Goal: Use online tool/utility: Utilize a website feature to perform a specific function

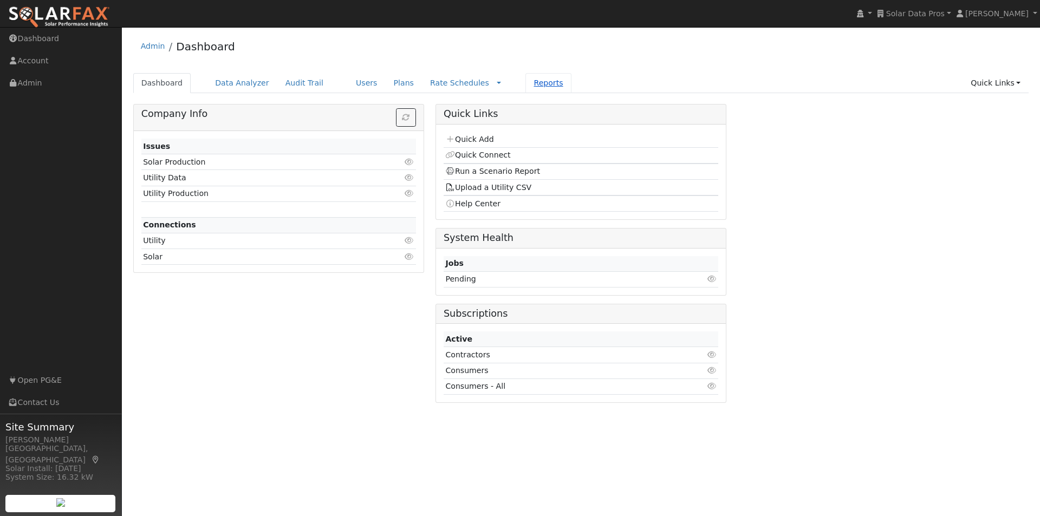
click at [525, 83] on link "Reports" at bounding box center [548, 83] width 46 height 20
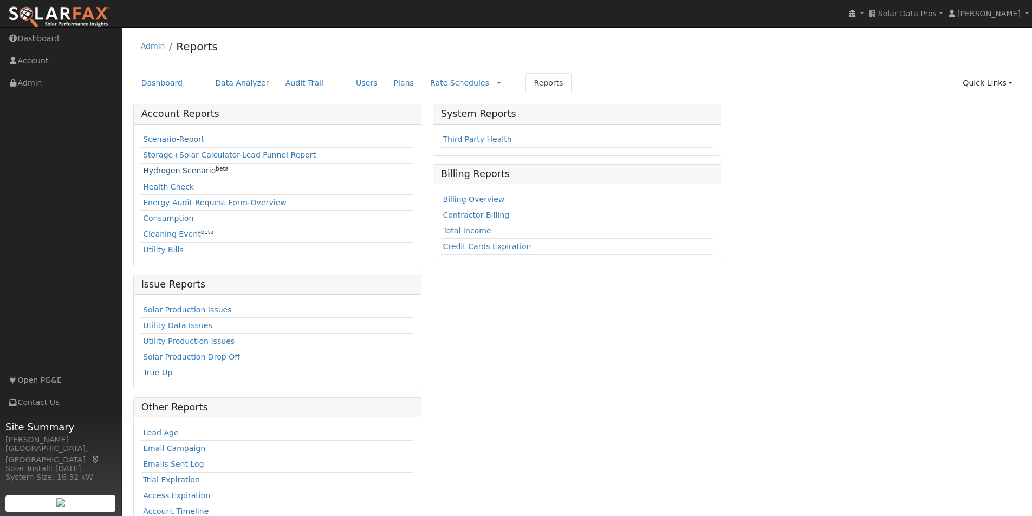
click at [155, 170] on link "Hydrogen Scenario" at bounding box center [179, 170] width 73 height 9
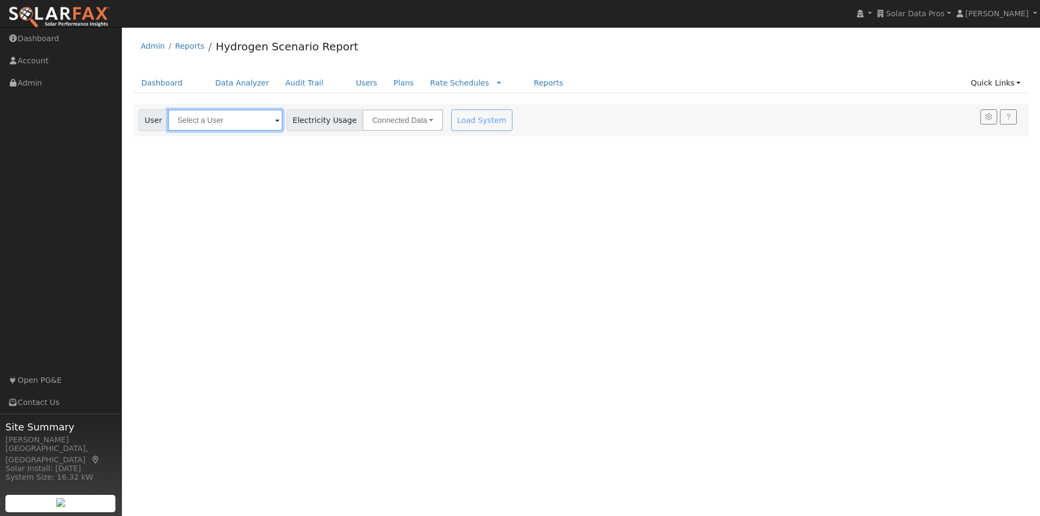
click at [233, 123] on input "text" at bounding box center [225, 120] width 115 height 22
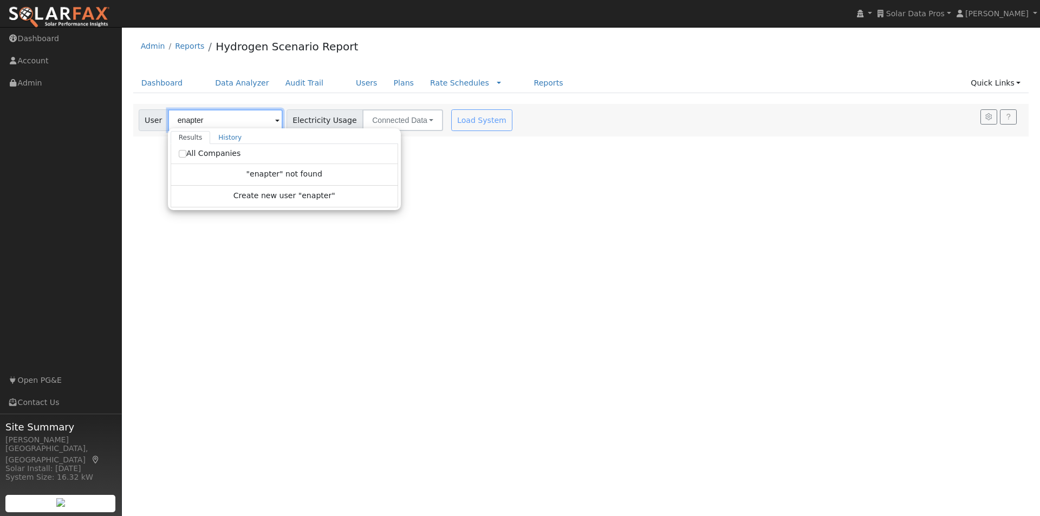
type input "enapter"
click at [179, 153] on input "All Companies" at bounding box center [183, 154] width 8 height 8
checkbox input "true"
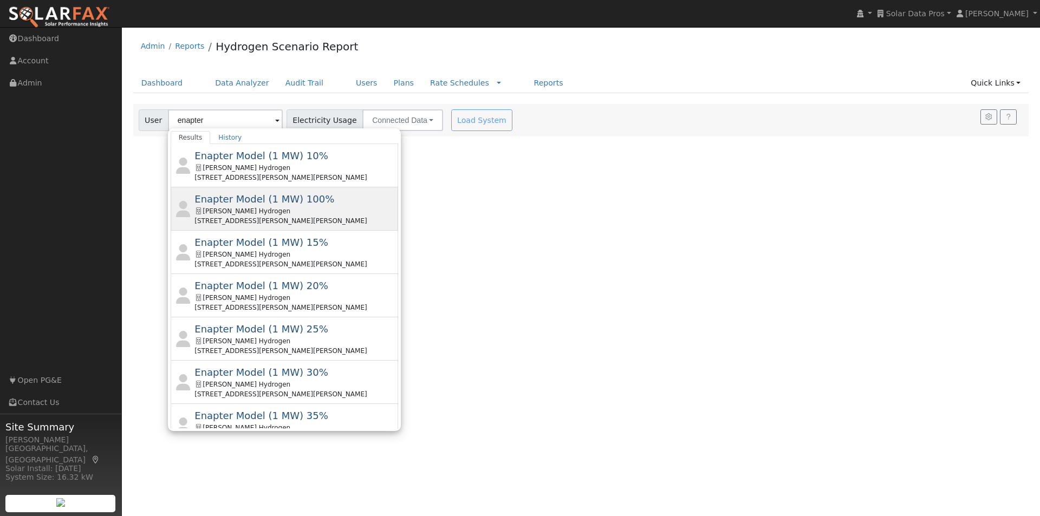
click at [220, 197] on span "Enapter Model (1 MW) 100%" at bounding box center [264, 198] width 140 height 11
type input "Enapter Model (1 MW) 100%"
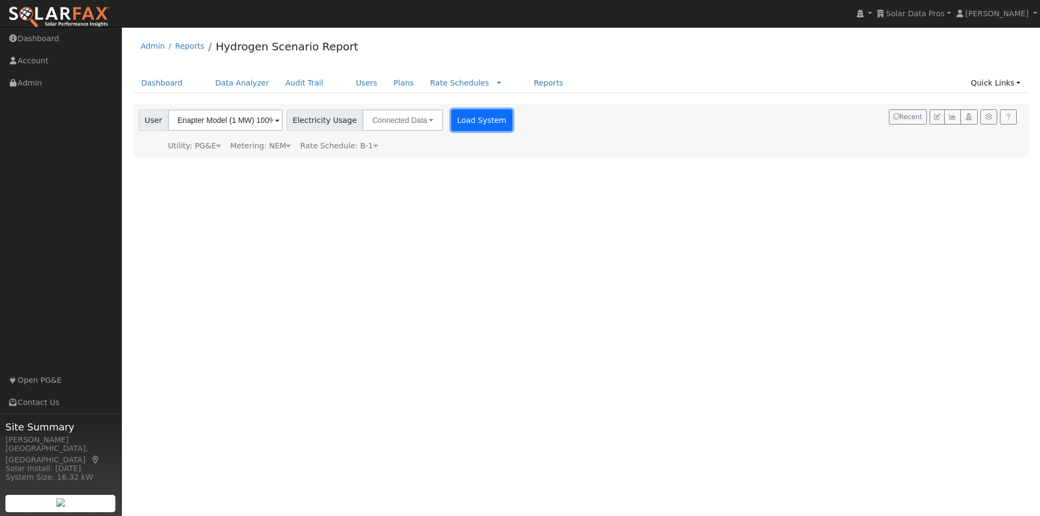
click at [461, 116] on button "Load System" at bounding box center [482, 120] width 62 height 22
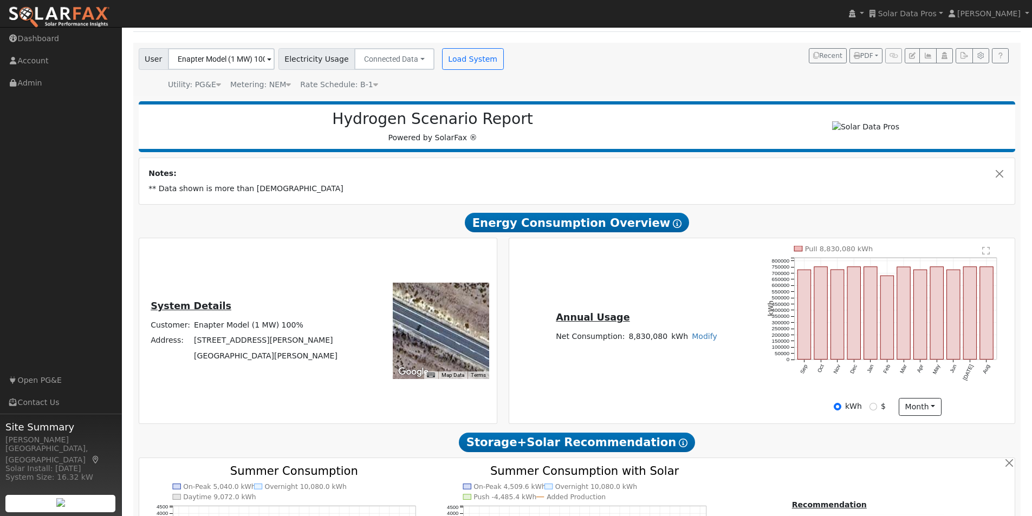
scroll to position [57, 0]
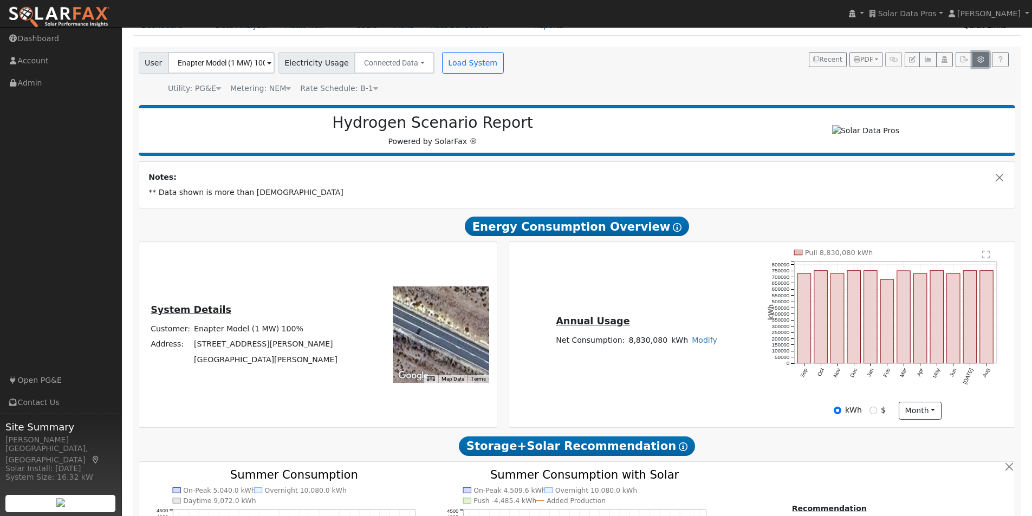
click at [980, 60] on icon "button" at bounding box center [981, 59] width 8 height 7
type input "13.5"
type input "27"
type input "40.5"
type input "11.4"
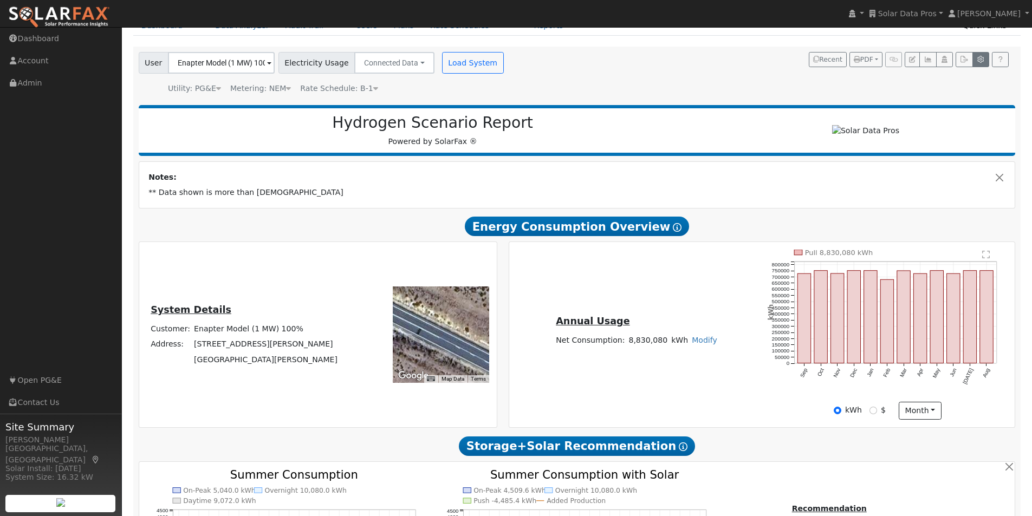
type input "13.5"
type input "3.25"
type input "1400"
type input "1"
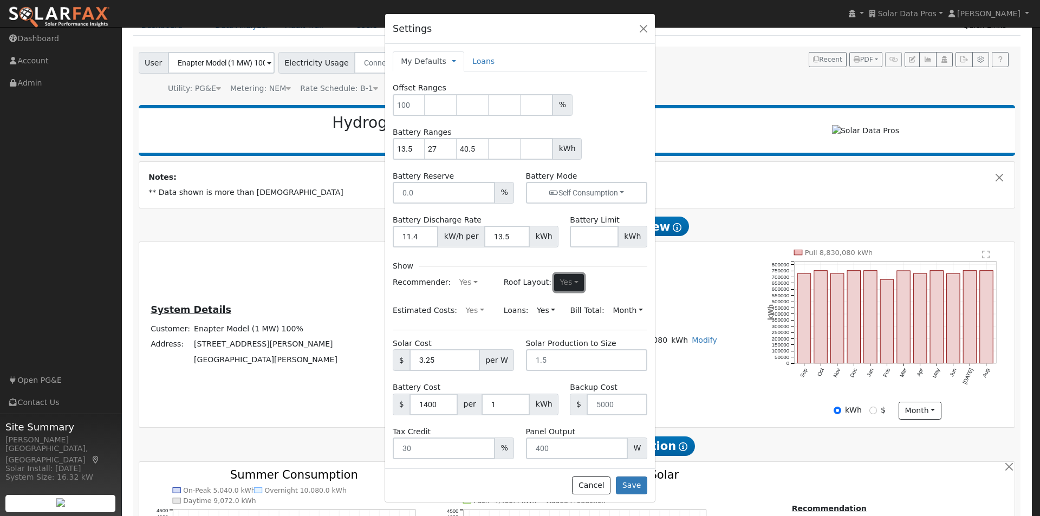
click at [557, 284] on button "Yes" at bounding box center [569, 282] width 30 height 17
click at [512, 317] on link "No" at bounding box center [543, 318] width 75 height 15
drag, startPoint x: 635, startPoint y: 489, endPoint x: 659, endPoint y: 438, distance: 56.2
click at [636, 488] on button "Save" at bounding box center [631, 486] width 31 height 18
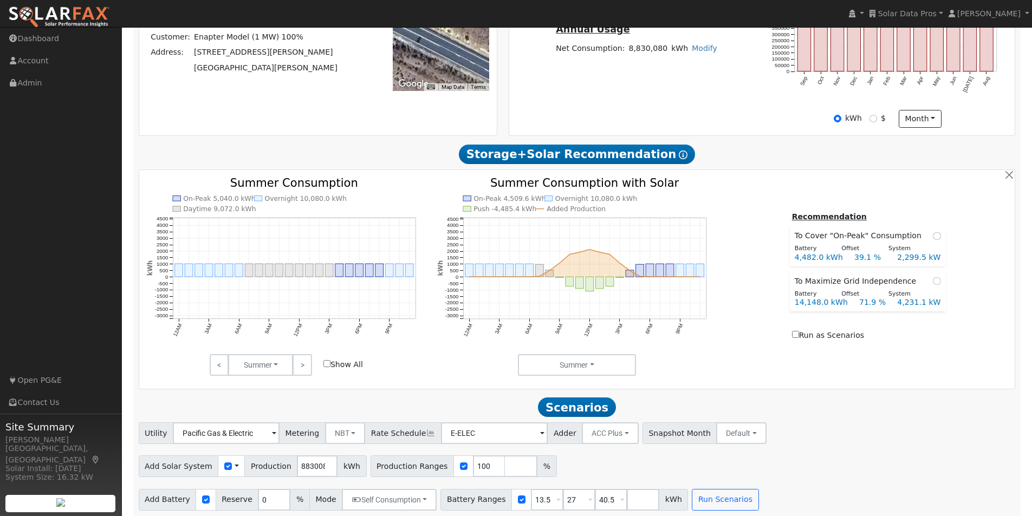
scroll to position [360, 0]
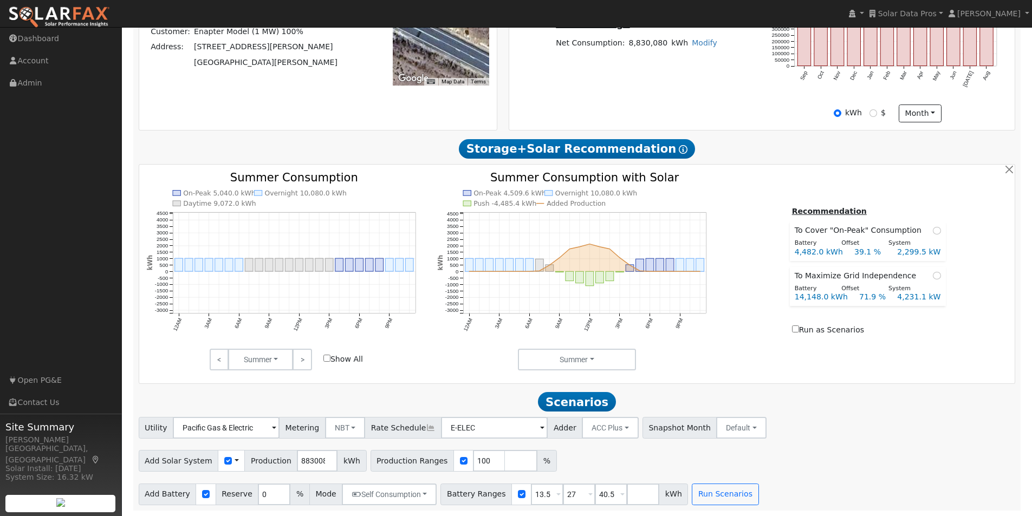
click at [235, 460] on span at bounding box center [237, 461] width 4 height 11
drag, startPoint x: 258, startPoint y: 481, endPoint x: 269, endPoint y: 466, distance: 17.9
click at [263, 477] on link "Use CSV Data" at bounding box center [263, 479] width 75 height 15
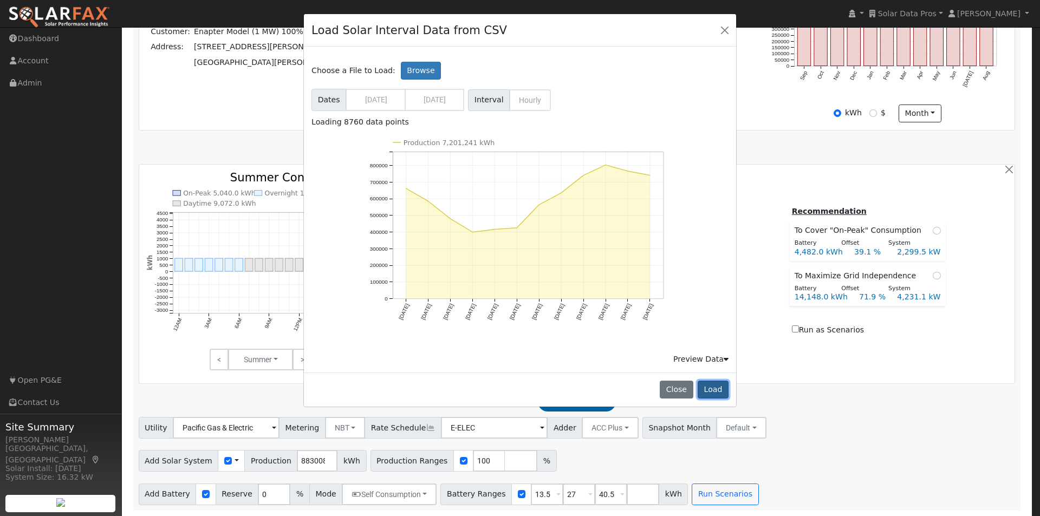
click at [717, 387] on button "Load" at bounding box center [713, 390] width 31 height 18
type input "7201241"
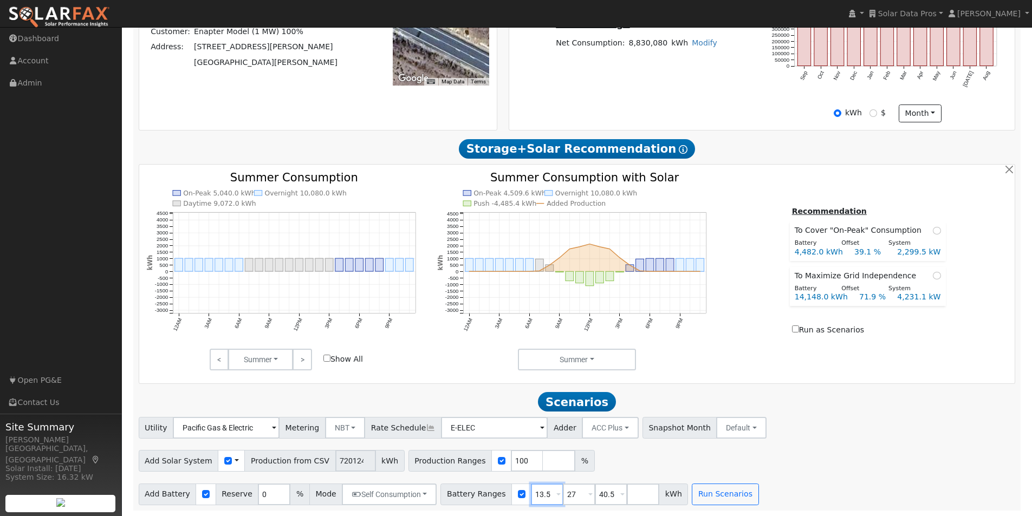
drag, startPoint x: 534, startPoint y: 496, endPoint x: 505, endPoint y: 495, distance: 28.7
click at [505, 495] on div "Battery Ranges 13.5 Overrides Reserve % Mode None None Self Consumption Peak Sa…" at bounding box center [564, 495] width 248 height 22
type input "27"
type input "40.5"
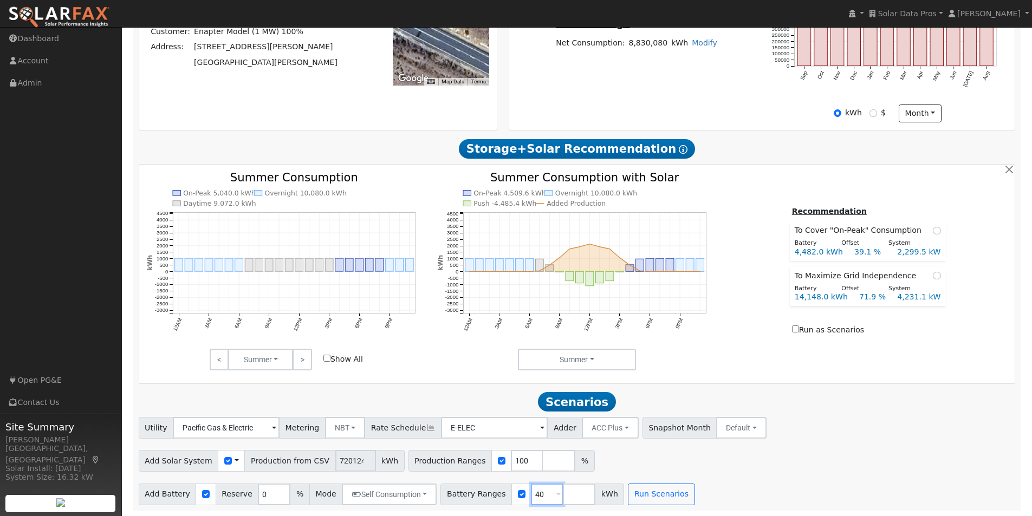
type input "4"
type input "400"
type input "6000"
click at [532, 491] on input "400" at bounding box center [547, 495] width 33 height 22
type input "4000"
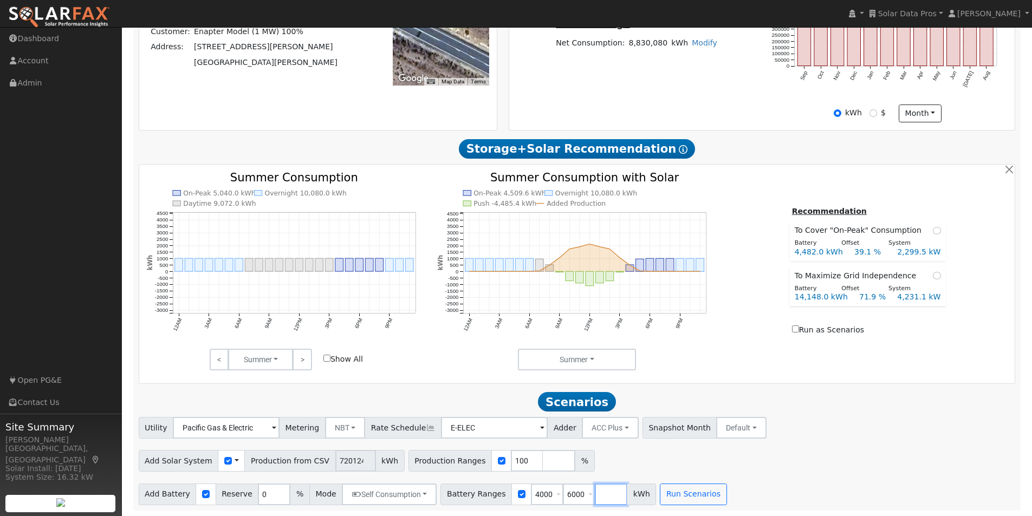
click at [595, 492] on input "number" at bounding box center [611, 495] width 33 height 22
type input "8000"
type input "1000"
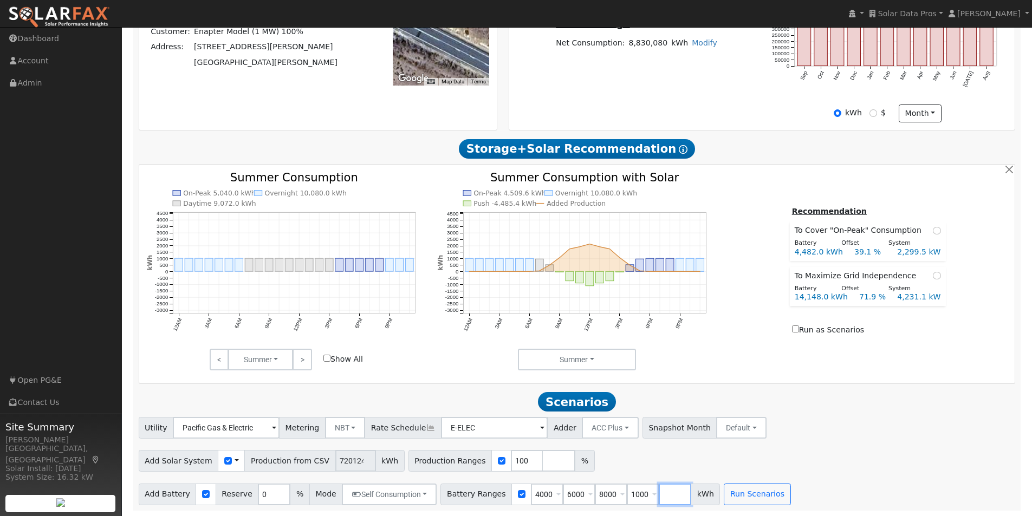
type input "4000"
type input "6000"
type input "8000"
type input "12000"
click at [536, 495] on input "1000" at bounding box center [547, 495] width 33 height 22
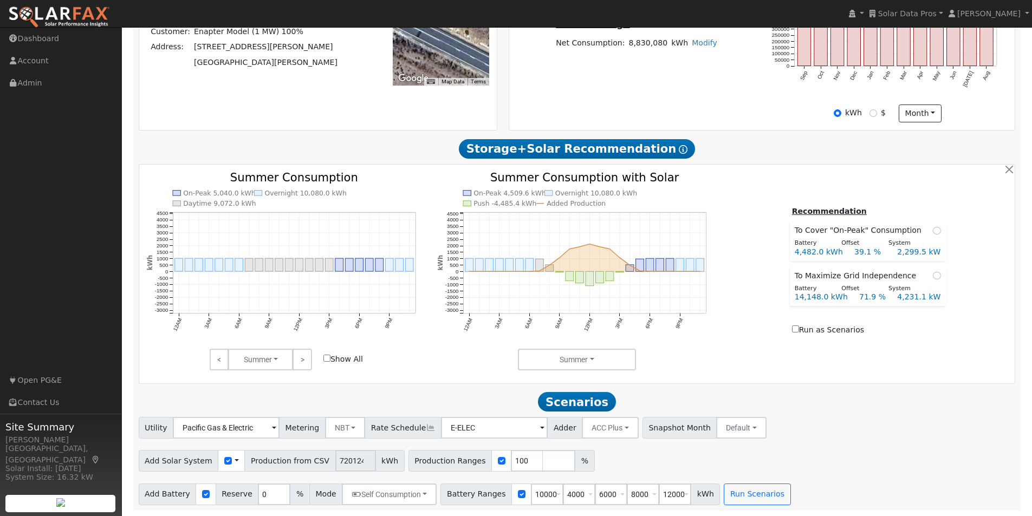
type input "4000"
type input "6000"
type input "8000"
type input "10000"
click at [640, 464] on div "Add Solar System Use CSV Data Production from CSV 7201241 kWh Production Ranges…" at bounding box center [577, 458] width 881 height 25
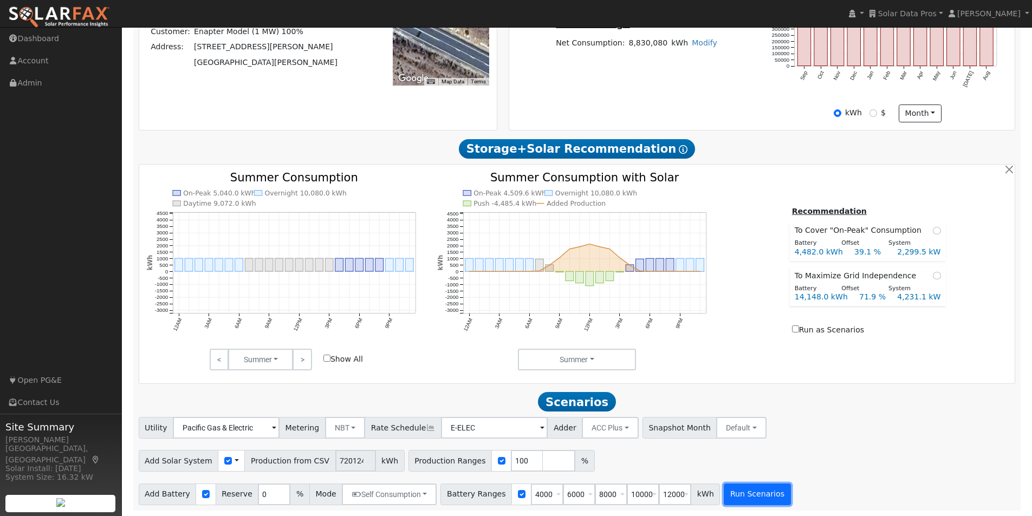
click at [739, 492] on button "Run Scenarios" at bounding box center [757, 495] width 67 height 22
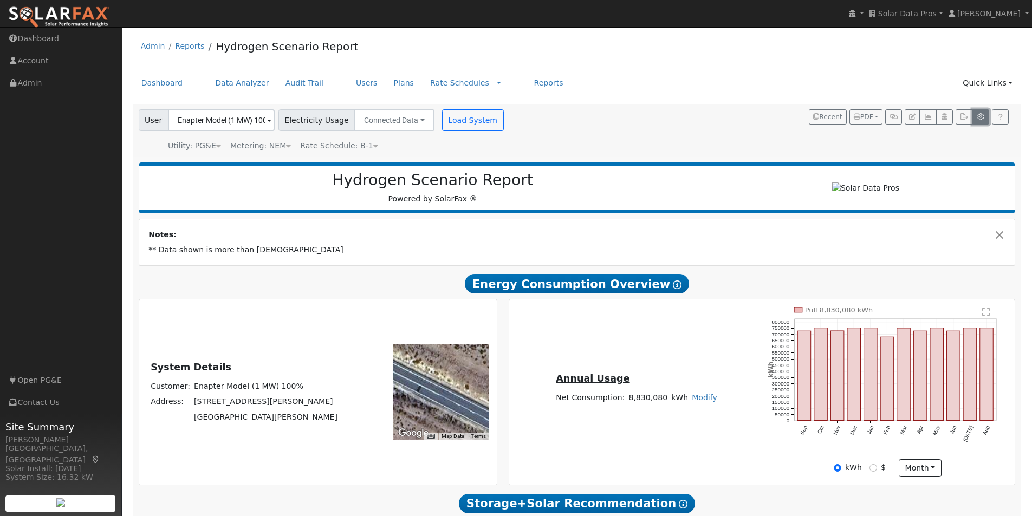
click at [982, 116] on icon "button" at bounding box center [981, 117] width 8 height 7
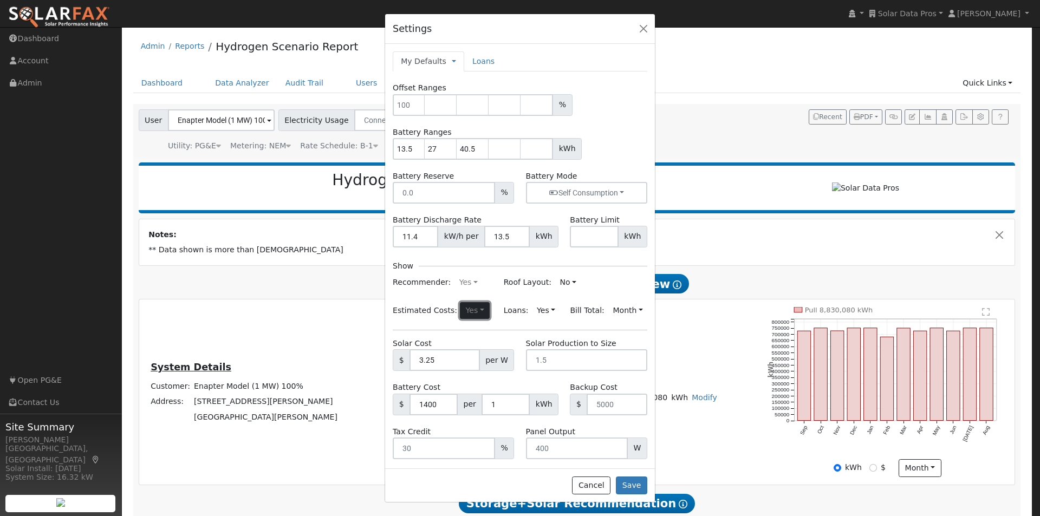
click at [464, 306] on button "Yes" at bounding box center [475, 310] width 30 height 17
click at [422, 345] on link "No" at bounding box center [448, 347] width 75 height 15
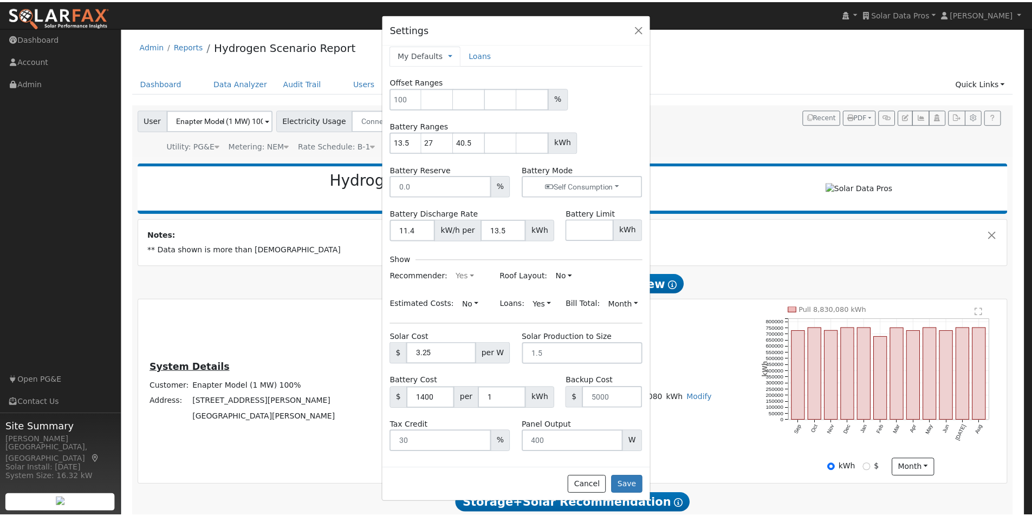
scroll to position [9, 0]
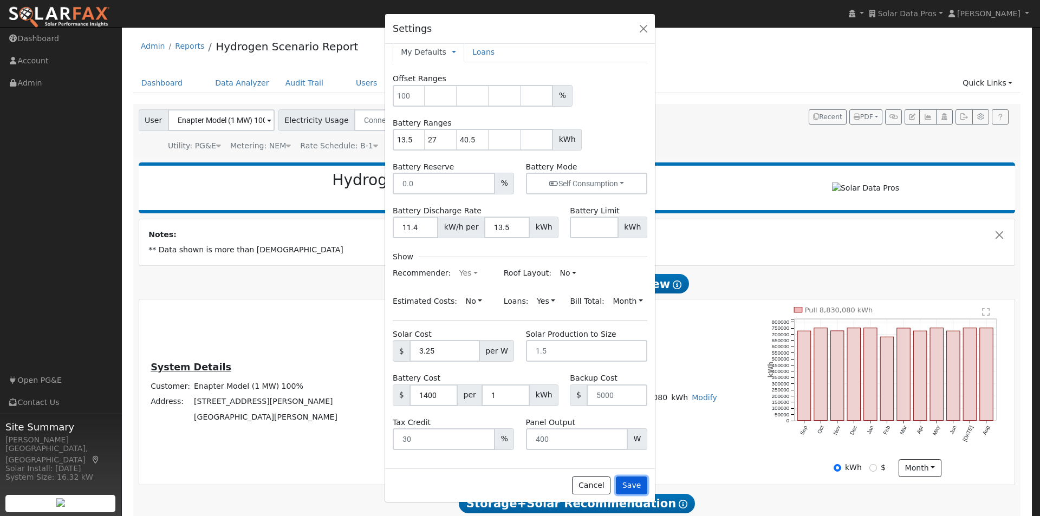
drag, startPoint x: 634, startPoint y: 486, endPoint x: 667, endPoint y: 413, distance: 79.8
click at [635, 485] on button "Save" at bounding box center [631, 486] width 31 height 18
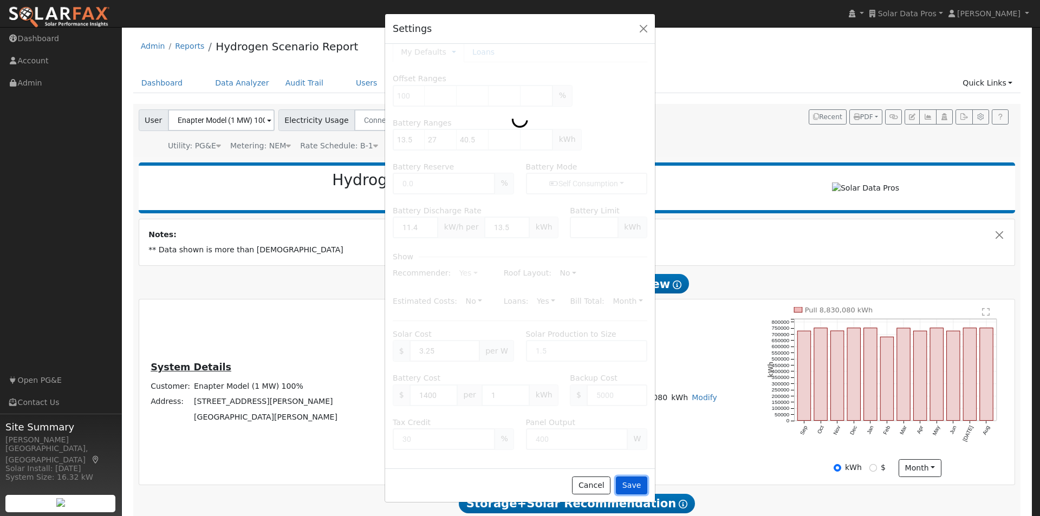
type input "13.5"
type input "27"
type input "40.5"
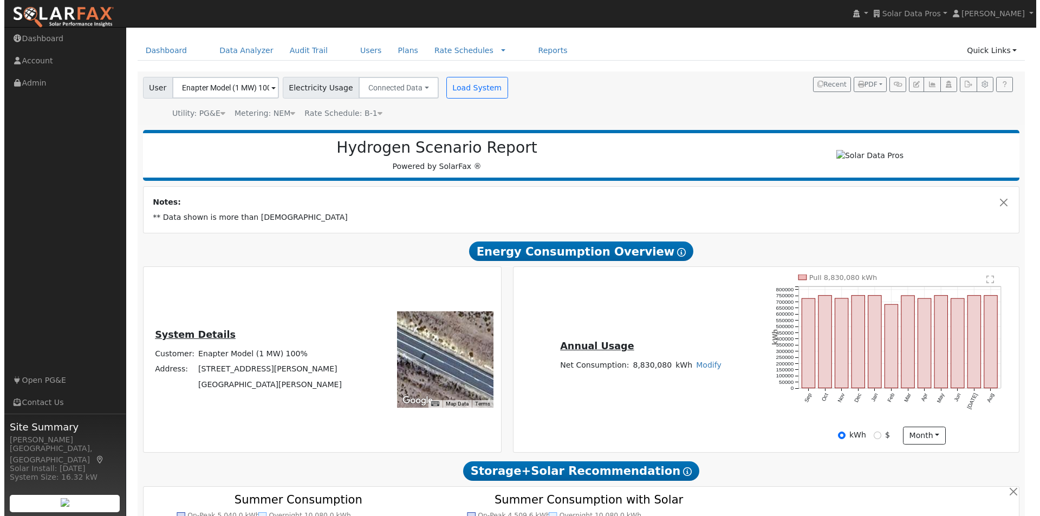
scroll to position [0, 0]
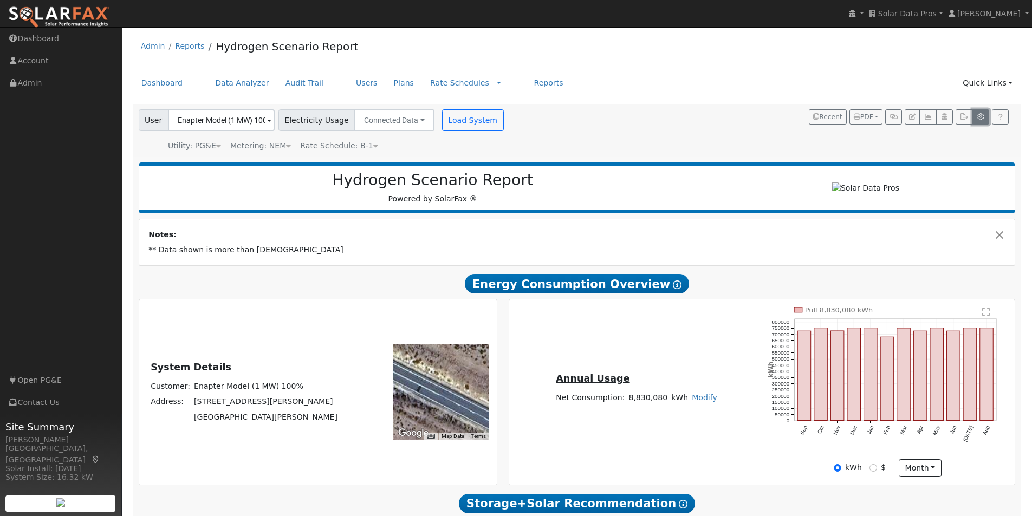
click at [983, 115] on icon "button" at bounding box center [981, 117] width 8 height 7
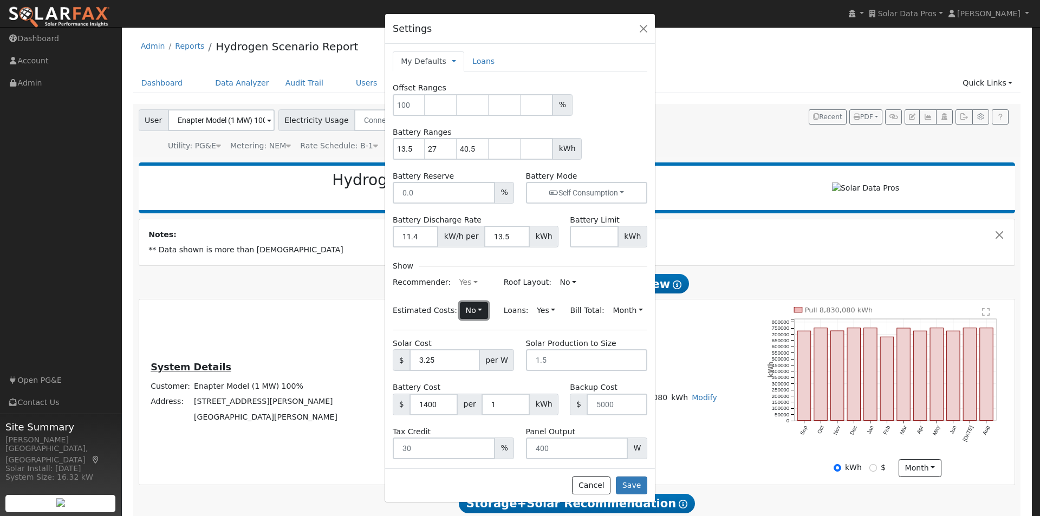
click at [464, 311] on button "No" at bounding box center [474, 310] width 28 height 17
click at [417, 330] on link "Yes" at bounding box center [448, 331] width 75 height 15
click at [634, 485] on button "Save" at bounding box center [631, 486] width 31 height 18
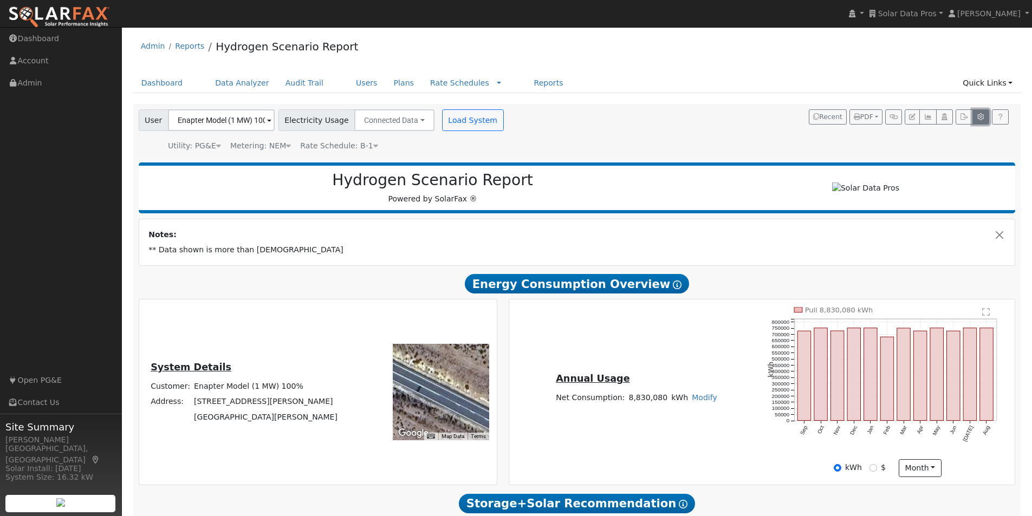
click at [978, 114] on icon "button" at bounding box center [981, 117] width 8 height 7
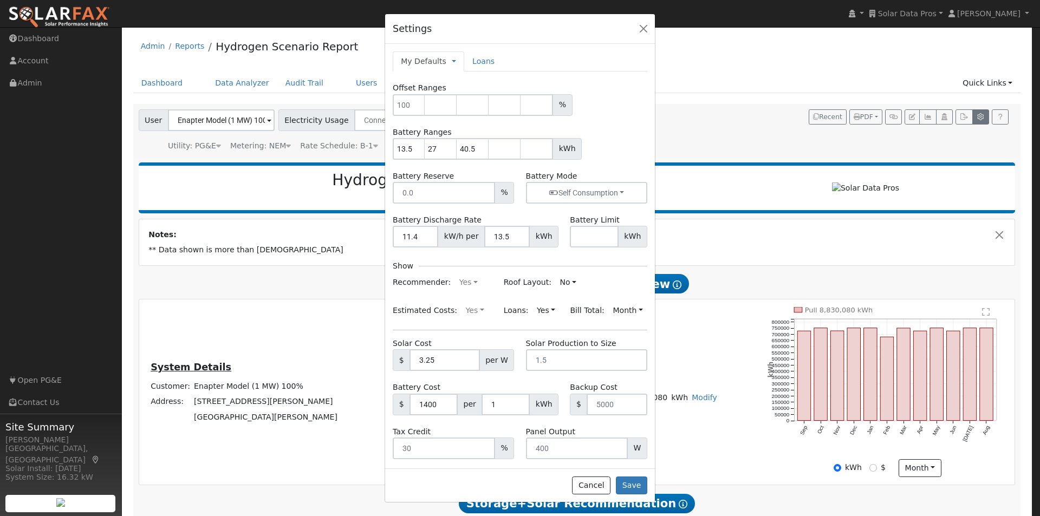
click at [978, 114] on div "Settings My Defaults Temporary My Defaults Company Defaults System Defaults Loa…" at bounding box center [520, 258] width 1040 height 516
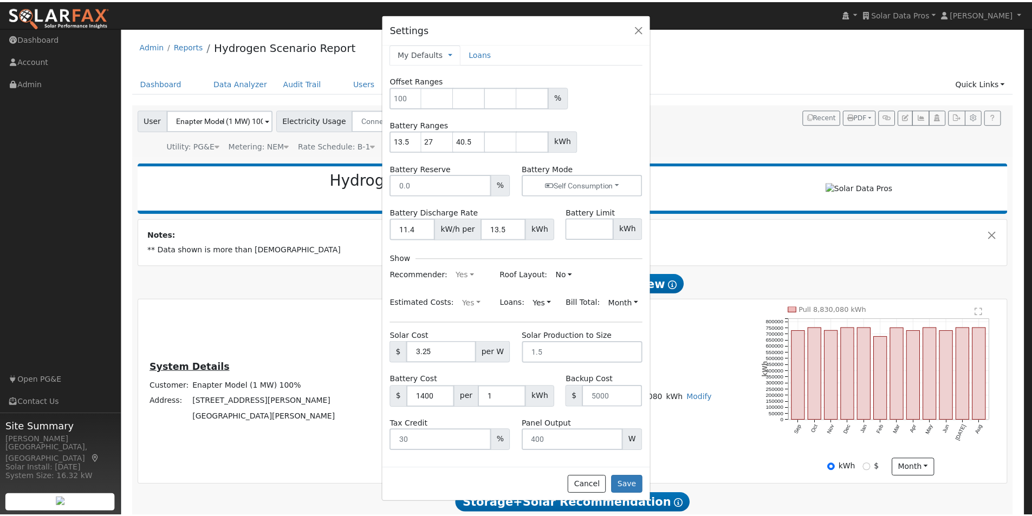
scroll to position [9, 0]
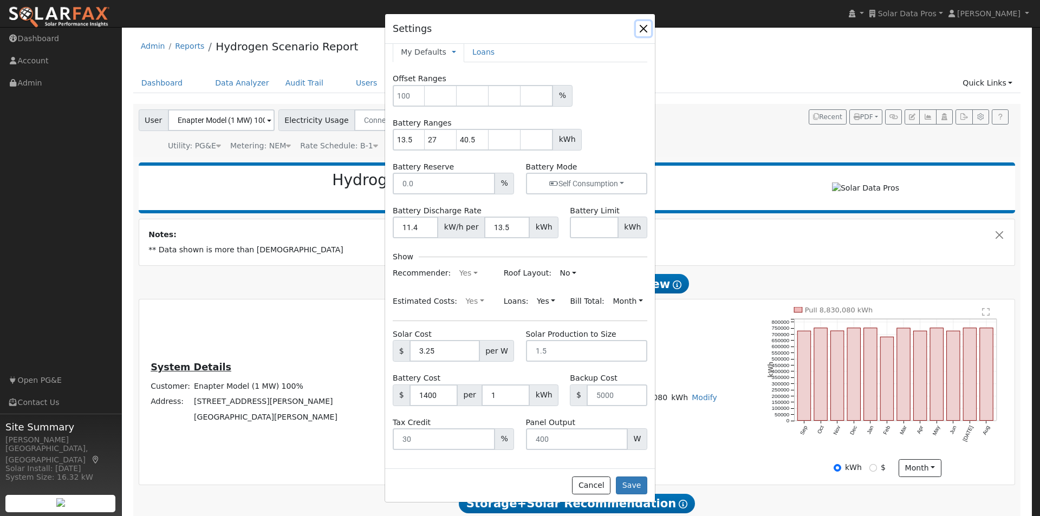
click at [642, 27] on button "button" at bounding box center [643, 28] width 15 height 15
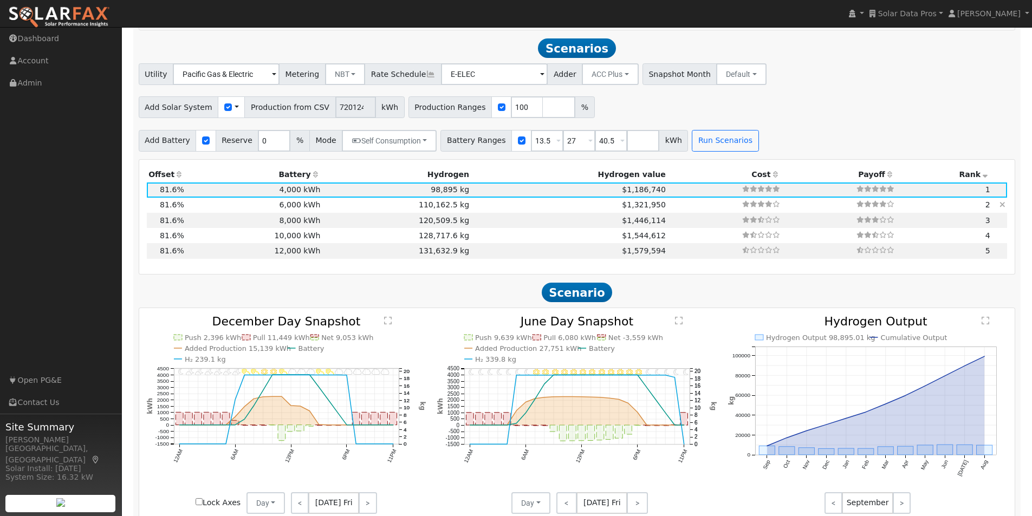
scroll to position [767, 0]
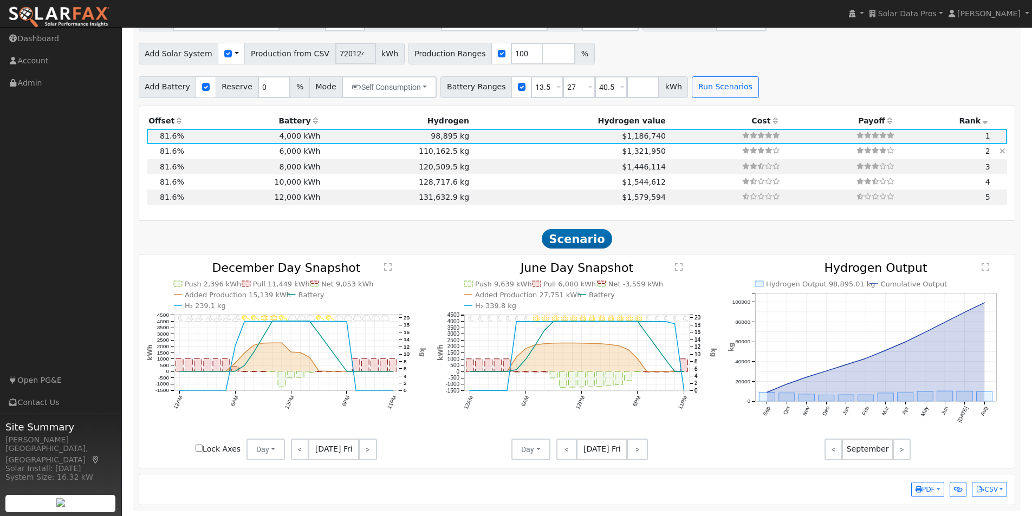
click at [293, 150] on td "6,000 kWh" at bounding box center [254, 151] width 137 height 15
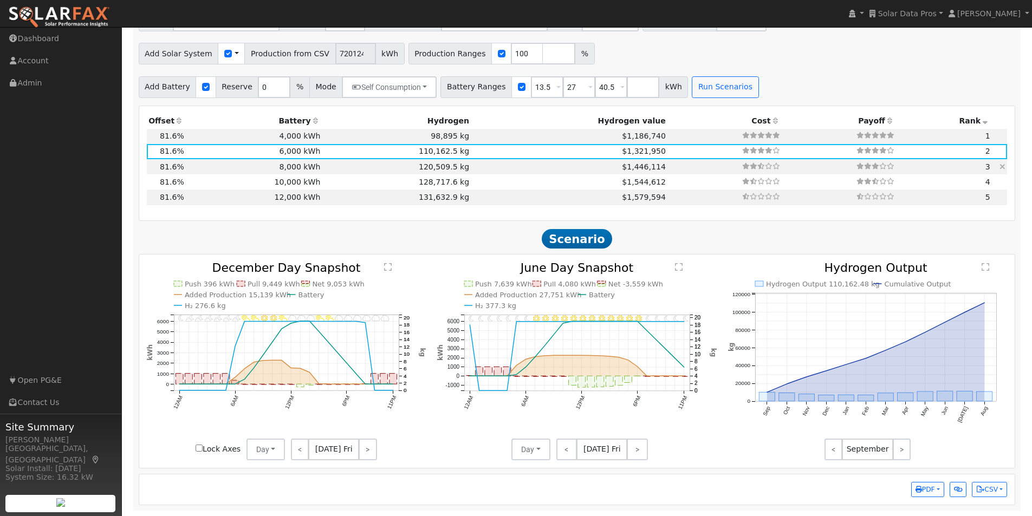
click at [301, 163] on td "8,000 kWh" at bounding box center [254, 166] width 137 height 15
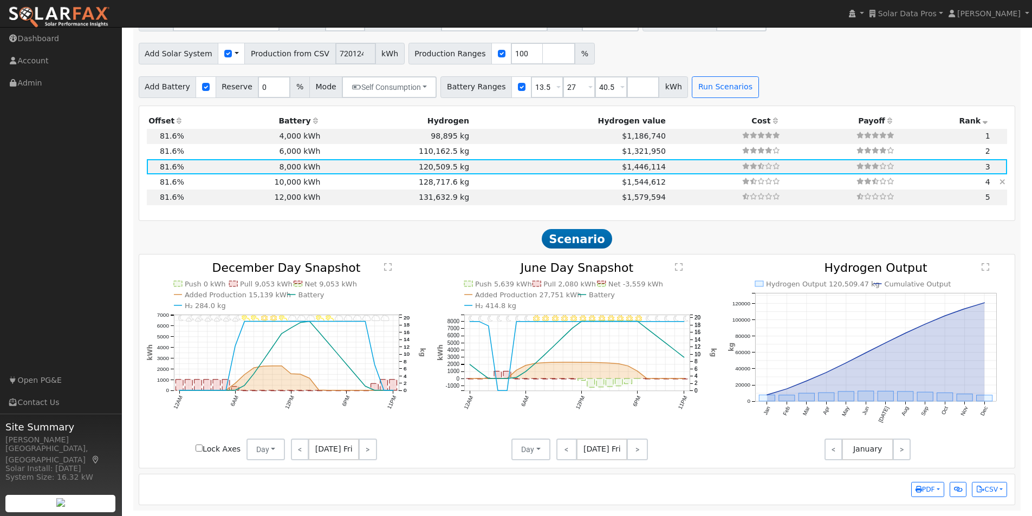
click at [303, 180] on td "10,000 kWh" at bounding box center [254, 181] width 137 height 15
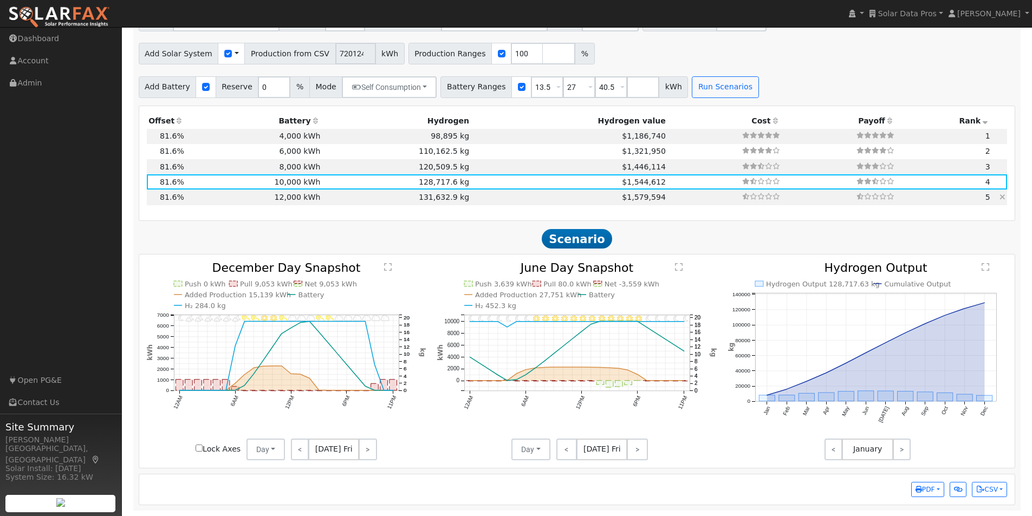
click at [302, 199] on td "12,000 kWh" at bounding box center [254, 197] width 137 height 15
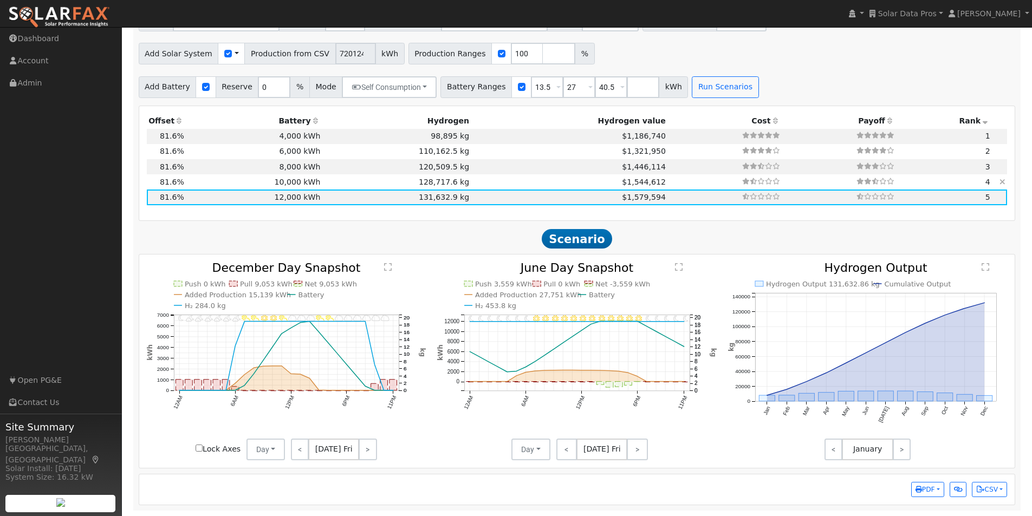
drag, startPoint x: 290, startPoint y: 133, endPoint x: 486, endPoint y: 174, distance: 200.5
click at [290, 133] on td "4,000 kWh" at bounding box center [254, 136] width 137 height 15
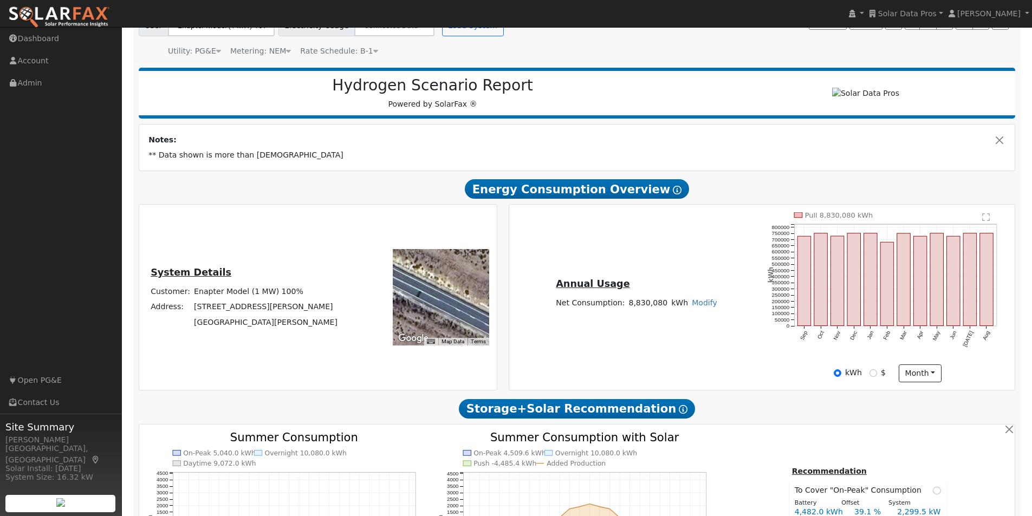
scroll to position [78, 0]
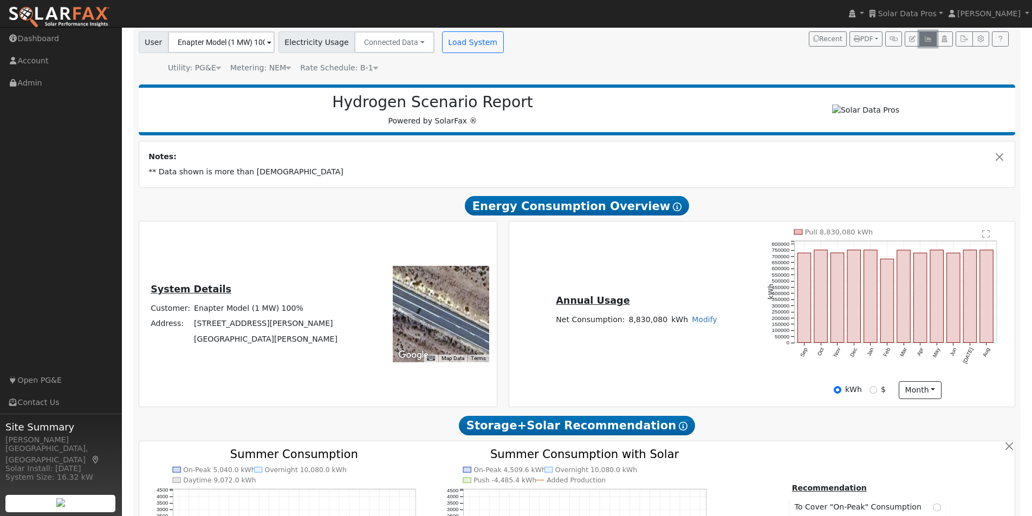
click at [929, 40] on icon "button" at bounding box center [928, 39] width 8 height 7
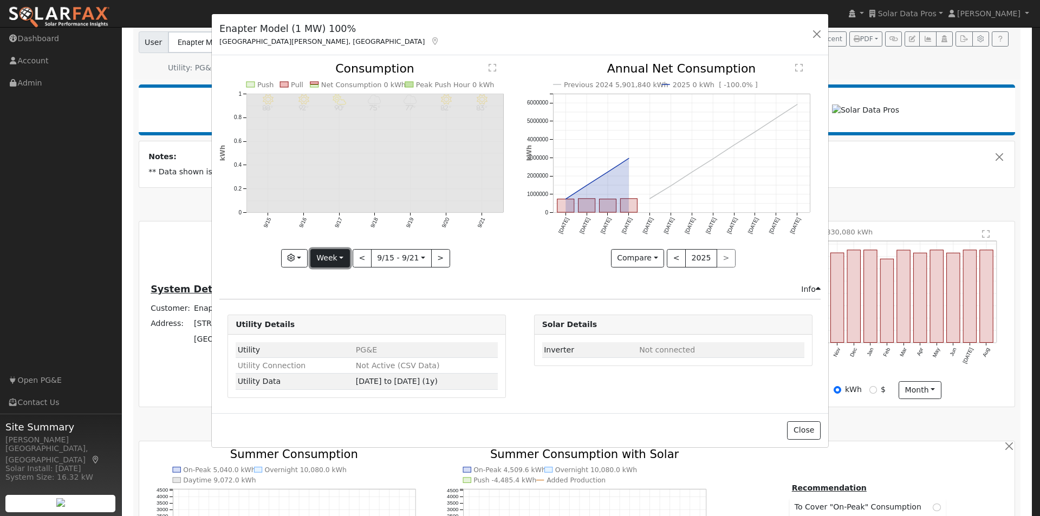
drag, startPoint x: 338, startPoint y: 259, endPoint x: 335, endPoint y: 265, distance: 7.3
click at [337, 259] on button "Week" at bounding box center [330, 258] width 40 height 18
click at [332, 326] on link "Year" at bounding box center [348, 326] width 75 height 15
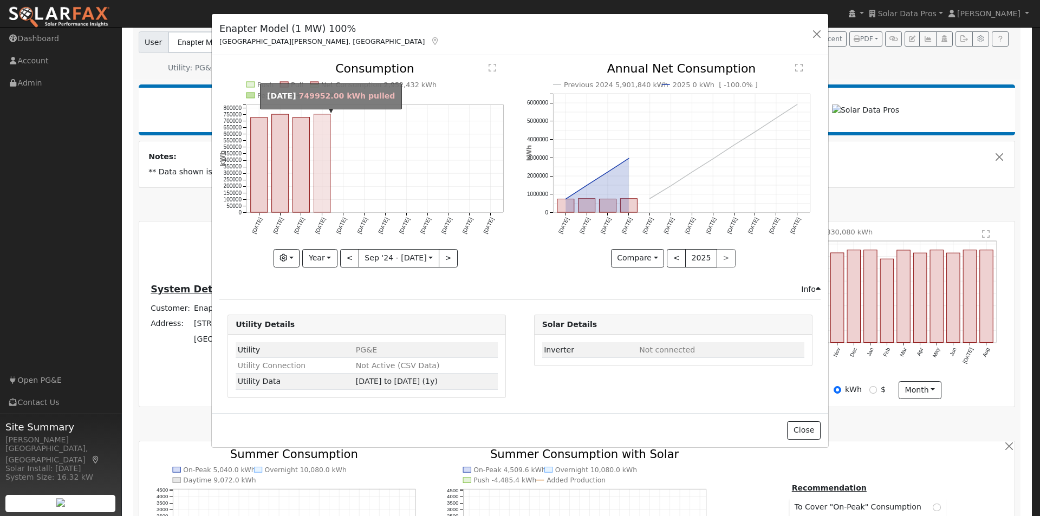
click at [317, 170] on rect "onclick=""" at bounding box center [322, 163] width 17 height 98
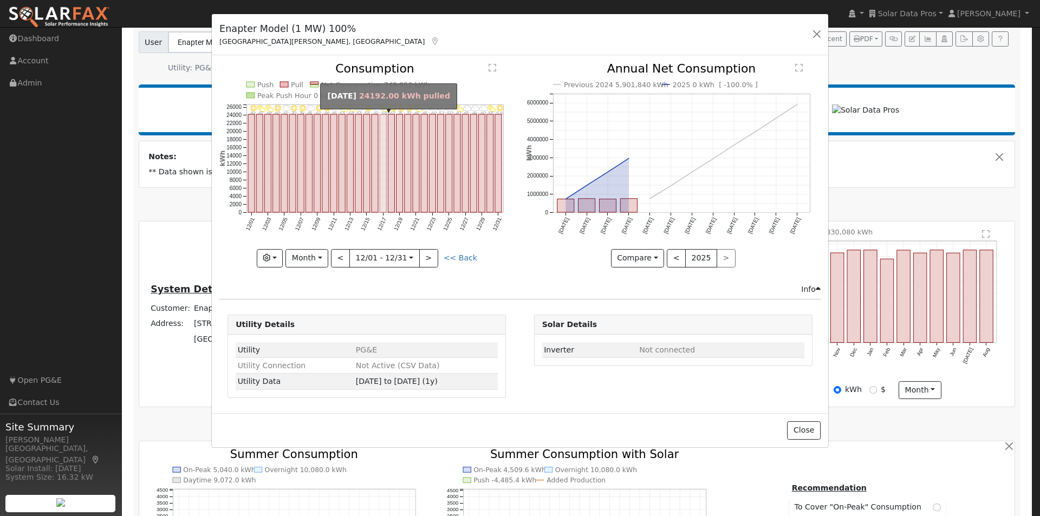
click at [385, 156] on rect "onclick=""" at bounding box center [383, 163] width 7 height 98
type input "[DATE]"
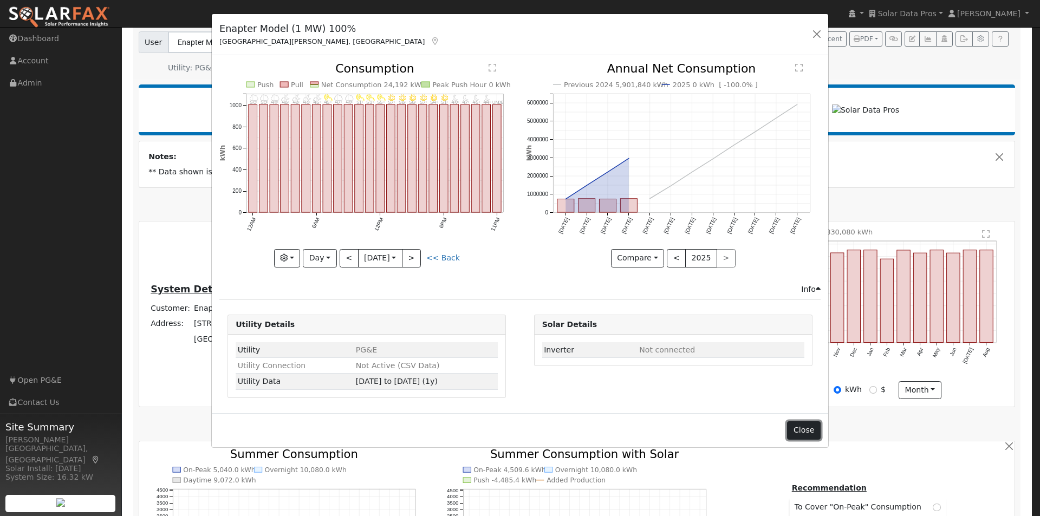
click at [809, 432] on button "Close" at bounding box center [803, 430] width 33 height 18
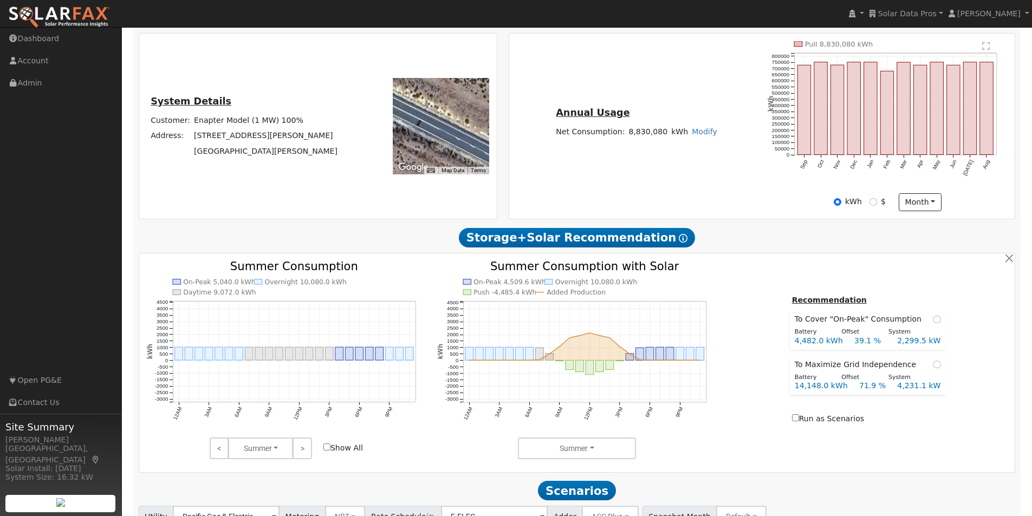
scroll to position [542, 0]
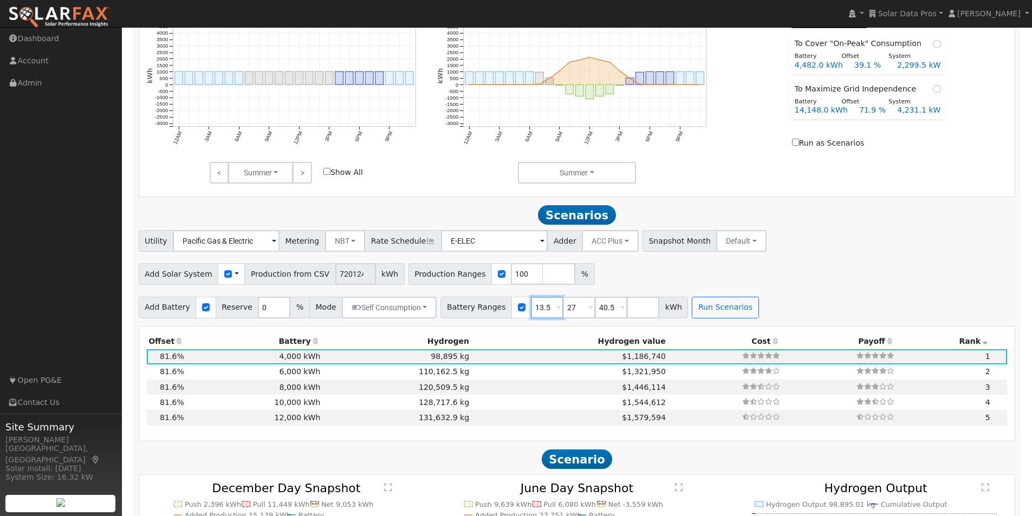
drag, startPoint x: 534, startPoint y: 313, endPoint x: 491, endPoint y: 302, distance: 44.7
click at [490, 306] on div "Battery Ranges 13.5 Overrides Reserve % Mode None None Self Consumption Peak Sa…" at bounding box center [564, 308] width 248 height 22
type input "27"
type input "40.5"
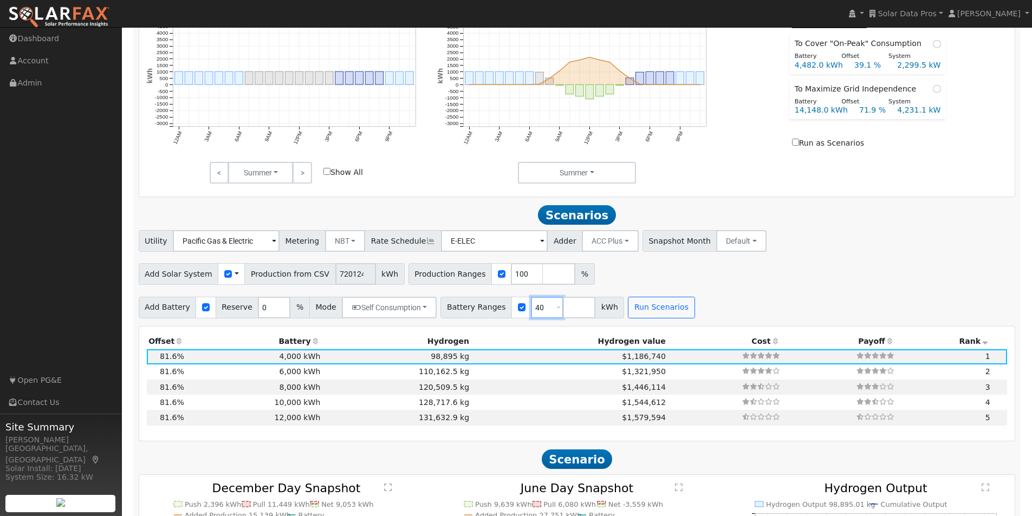
type input "4"
type input "4000"
type input "6000"
type input "8000"
type input "10000"
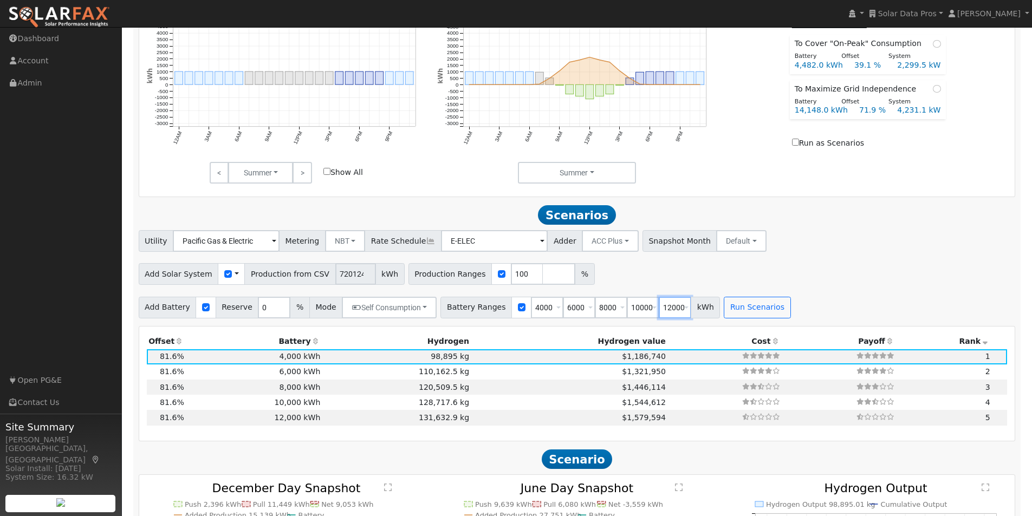
type input "12000"
click at [813, 279] on div "Add Solar System Use CSV Data Production from CSV 7201241 kWh Production Ranges…" at bounding box center [577, 271] width 881 height 25
click at [733, 309] on button "Run Scenarios" at bounding box center [757, 308] width 67 height 22
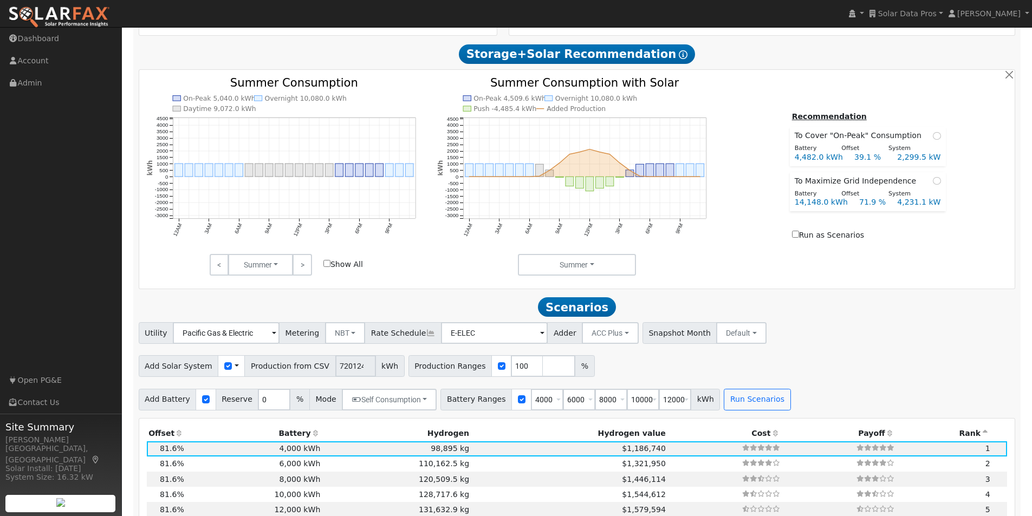
scroll to position [556, 0]
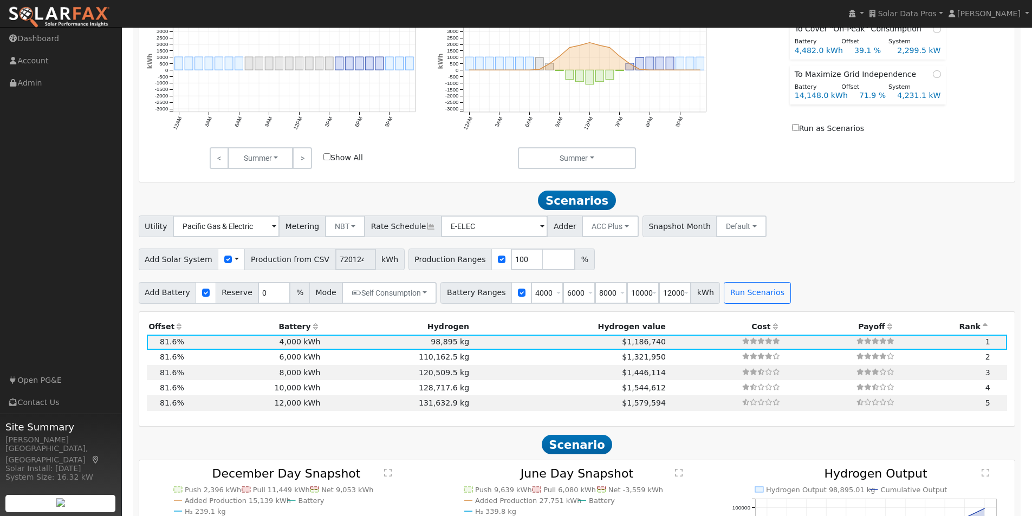
click at [235, 263] on span at bounding box center [237, 259] width 4 height 11
click at [251, 284] on link "Use CSV Data" at bounding box center [263, 278] width 75 height 15
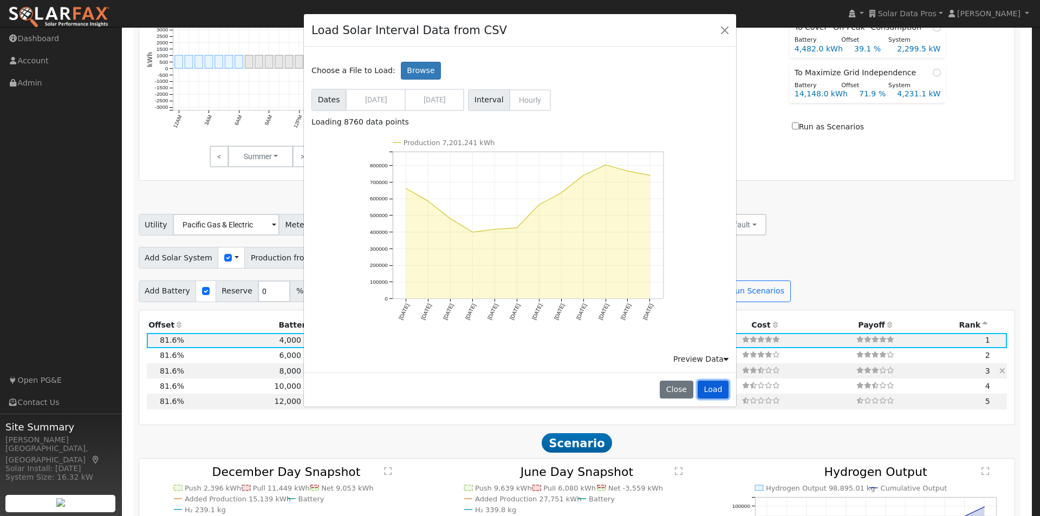
drag, startPoint x: 714, startPoint y: 386, endPoint x: 729, endPoint y: 375, distance: 17.8
click at [718, 386] on button "Load" at bounding box center [713, 390] width 31 height 18
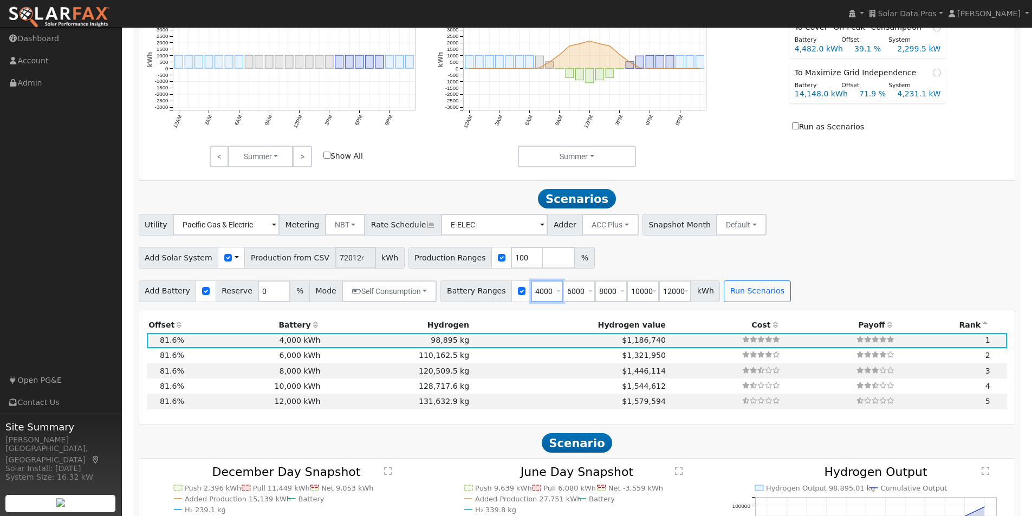
drag, startPoint x: 514, startPoint y: 296, endPoint x: 536, endPoint y: 296, distance: 21.7
click at [536, 296] on input "4000" at bounding box center [547, 292] width 33 height 22
drag, startPoint x: 549, startPoint y: 295, endPoint x: 566, endPoint y: 295, distance: 16.3
click at [566, 295] on input "6000" at bounding box center [579, 292] width 33 height 22
drag, startPoint x: 514, startPoint y: 295, endPoint x: 537, endPoint y: 296, distance: 23.9
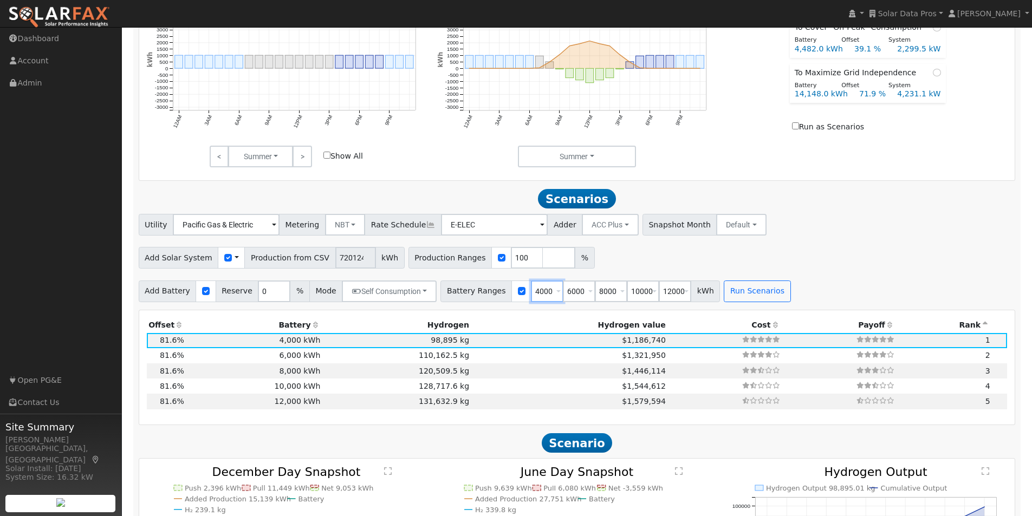
click at [537, 296] on input "4000" at bounding box center [547, 292] width 33 height 22
click at [648, 267] on div "Add Solar System Use CSV Data Production from CSV 7201241 kWh Production Ranges…" at bounding box center [577, 255] width 881 height 25
click at [738, 297] on button "Run Scenarios" at bounding box center [757, 292] width 67 height 22
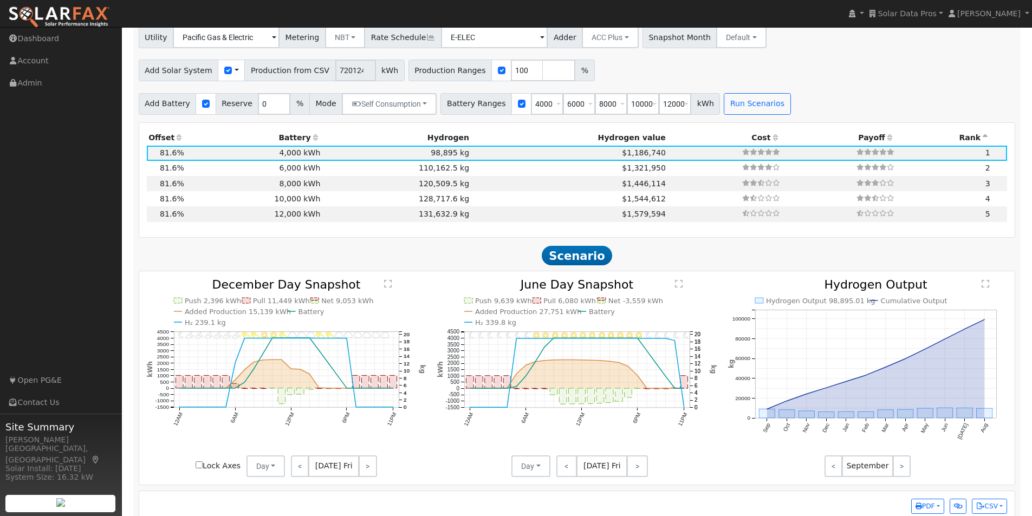
scroll to position [767, 0]
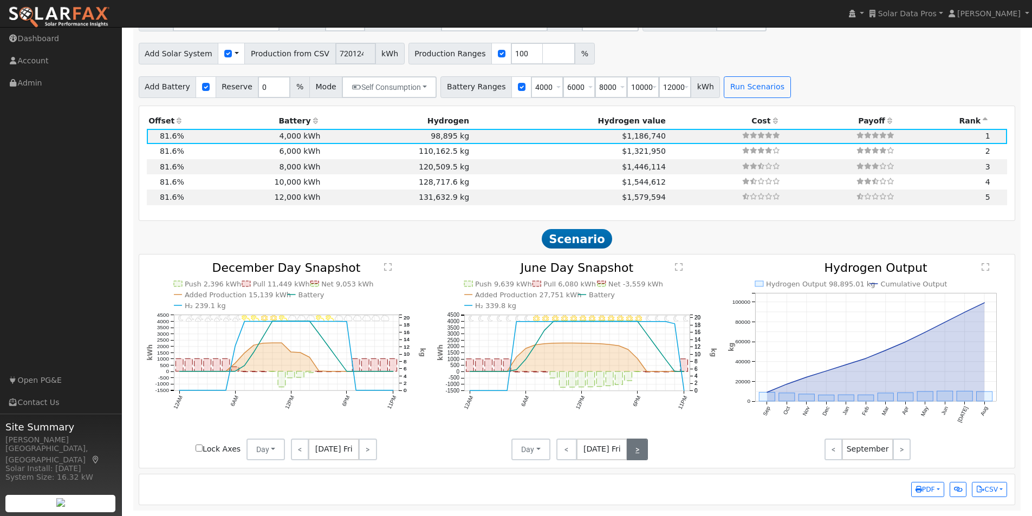
click at [634, 445] on link ">" at bounding box center [637, 450] width 21 height 22
click at [634, 445] on link ">" at bounding box center [638, 450] width 20 height 22
click at [634, 445] on link ">" at bounding box center [638, 450] width 18 height 22
click at [635, 446] on link ">" at bounding box center [639, 450] width 17 height 22
click at [636, 447] on link ">" at bounding box center [638, 450] width 19 height 22
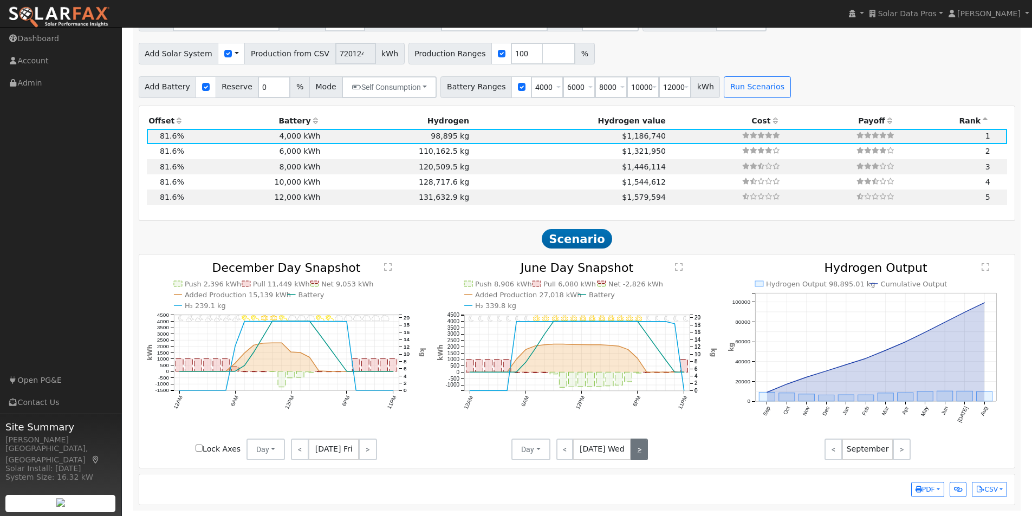
click at [636, 447] on link ">" at bounding box center [639, 450] width 17 height 22
click at [636, 447] on link ">" at bounding box center [638, 450] width 18 height 22
click at [677, 269] on text "" at bounding box center [679, 267] width 8 height 9
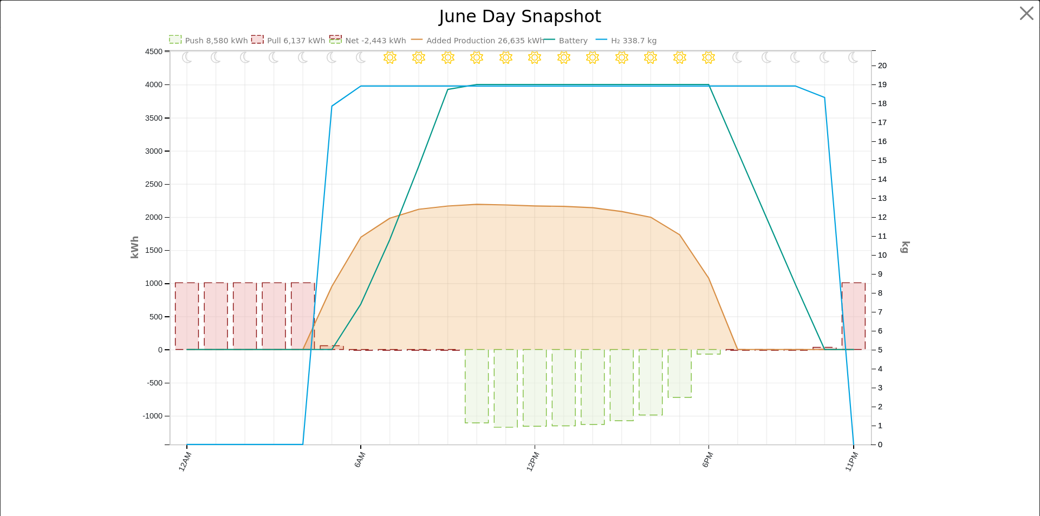
click at [611, 42] on text "H₂ 338.7 kg" at bounding box center [634, 40] width 46 height 9
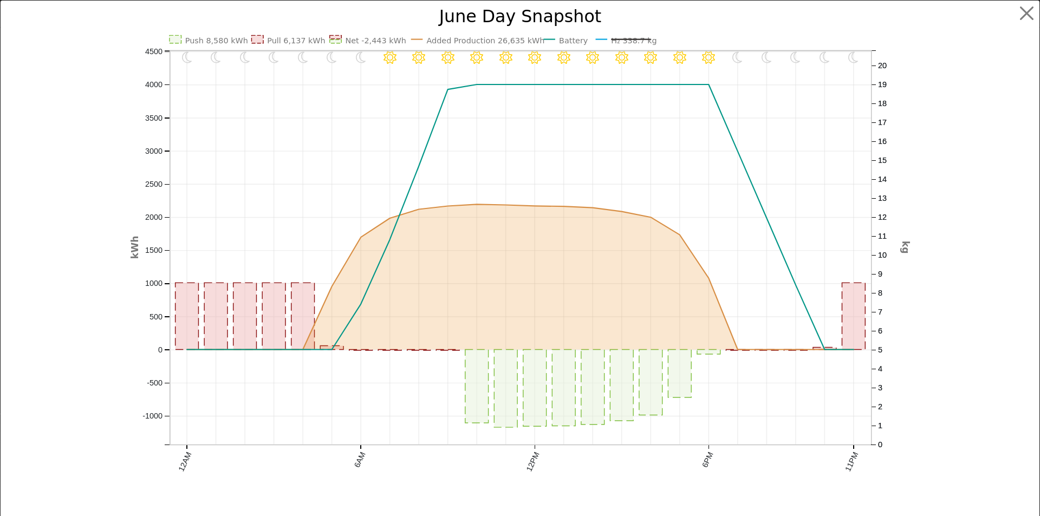
click at [630, 37] on text "H₂ 338.7 kg" at bounding box center [634, 40] width 46 height 9
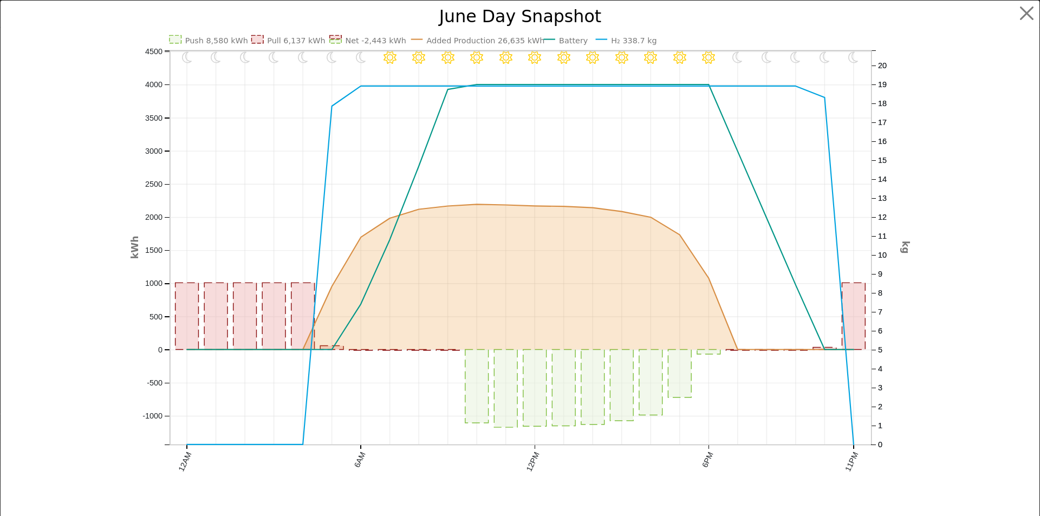
click at [564, 40] on text "Battery" at bounding box center [573, 40] width 29 height 9
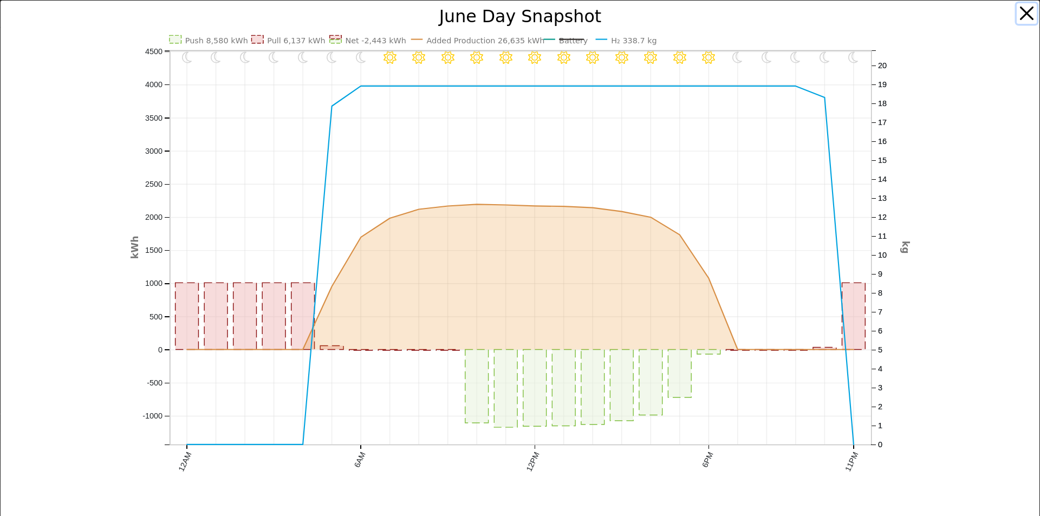
click at [1020, 8] on button "button" at bounding box center [1027, 13] width 21 height 21
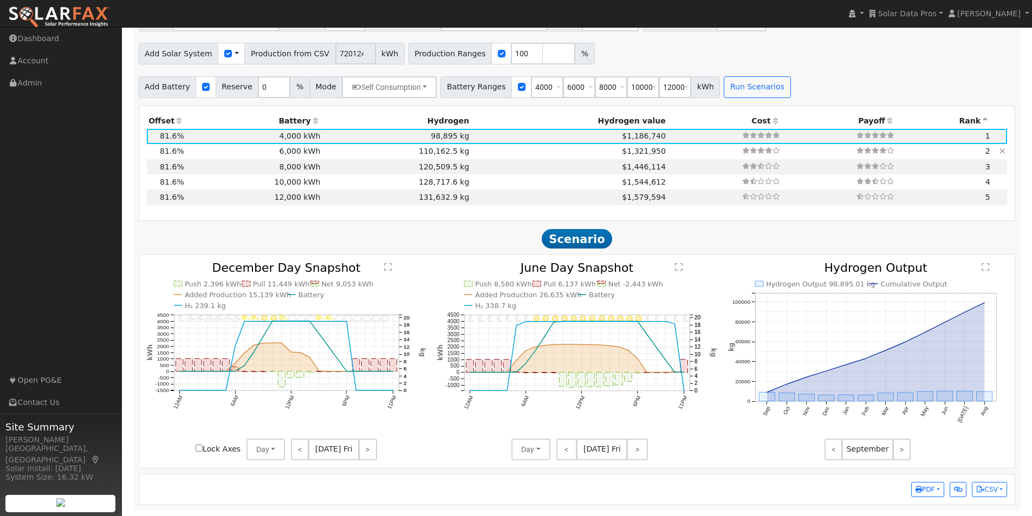
click at [293, 151] on td "6,000 kWh" at bounding box center [254, 151] width 137 height 15
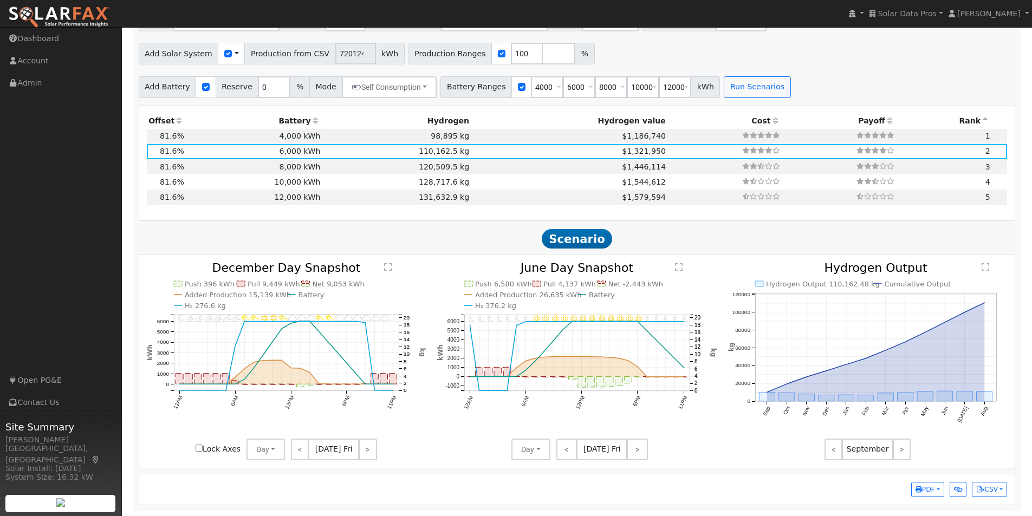
click at [676, 267] on text "" at bounding box center [679, 267] width 8 height 9
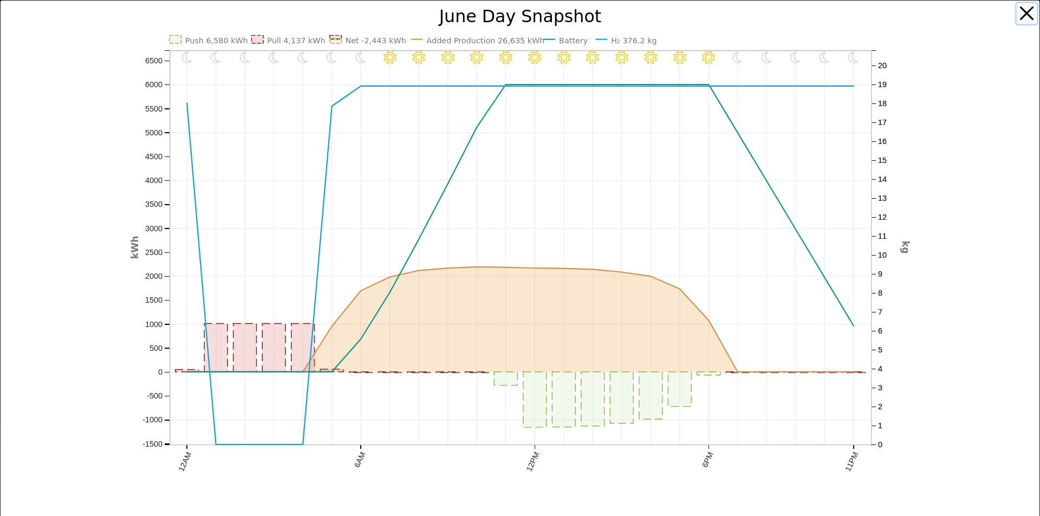
click at [1017, 9] on button "button" at bounding box center [1027, 13] width 21 height 21
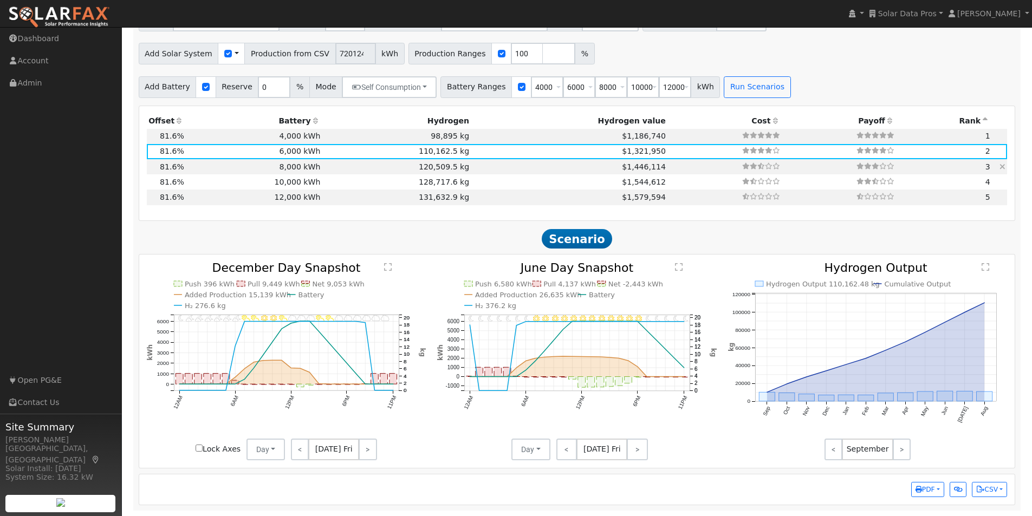
click at [298, 166] on td "8,000 kWh" at bounding box center [254, 166] width 137 height 15
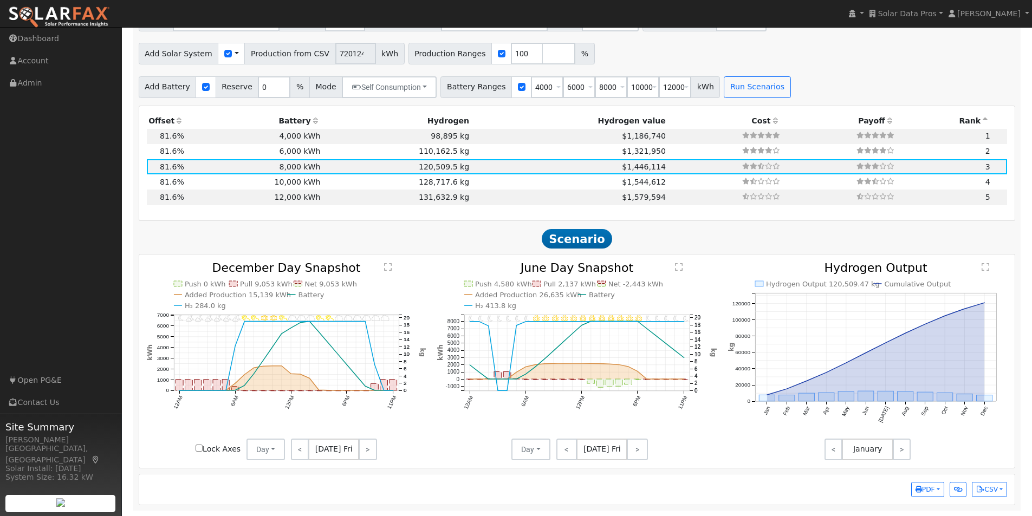
click at [681, 265] on text "" at bounding box center [679, 267] width 8 height 9
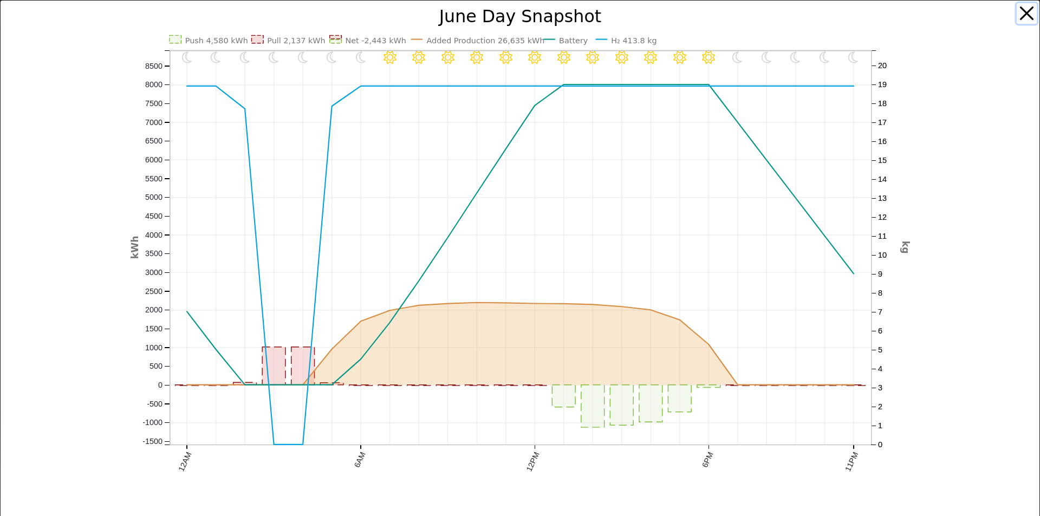
click at [1020, 8] on button "button" at bounding box center [1027, 13] width 21 height 21
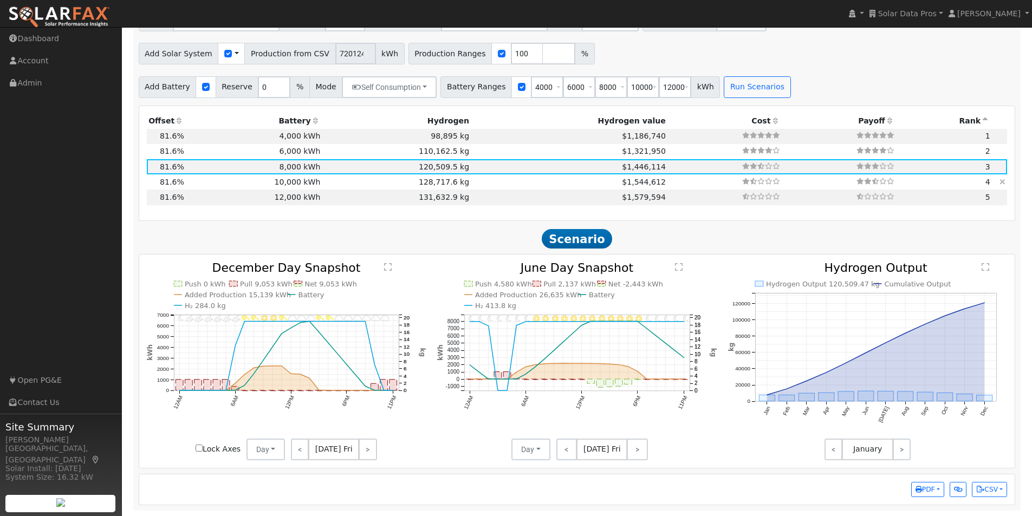
click at [291, 184] on td "10,000 kWh" at bounding box center [254, 181] width 137 height 15
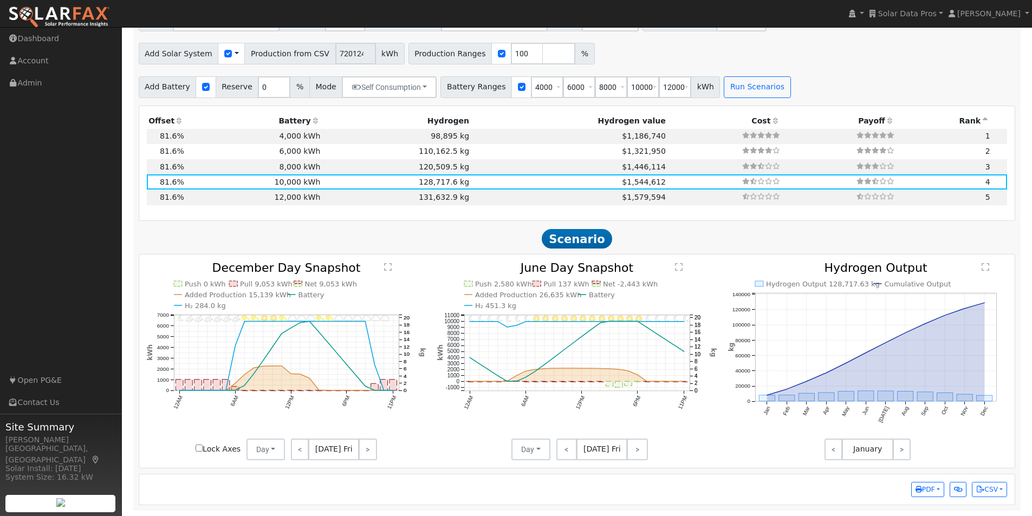
click at [676, 268] on text "" at bounding box center [679, 267] width 8 height 9
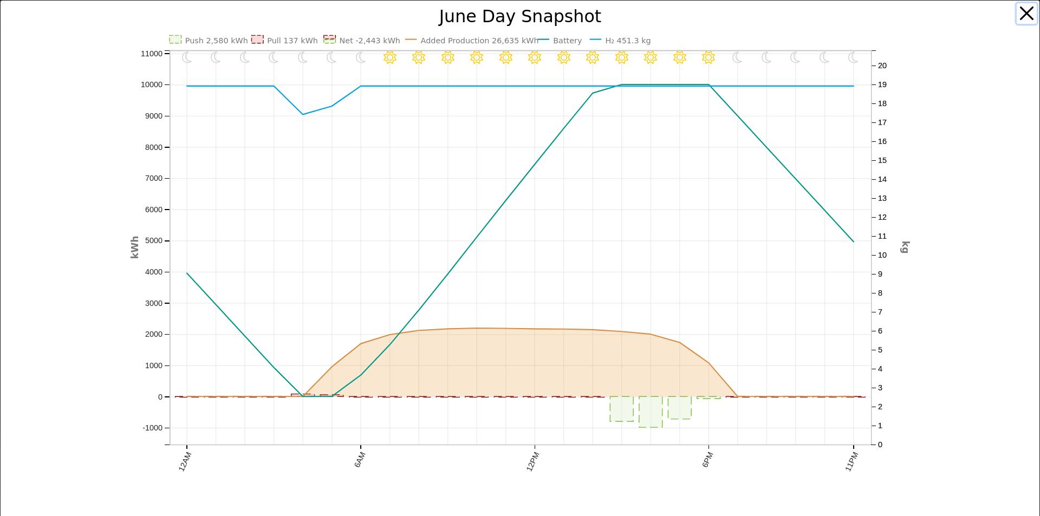
click at [1019, 11] on button "button" at bounding box center [1027, 13] width 21 height 21
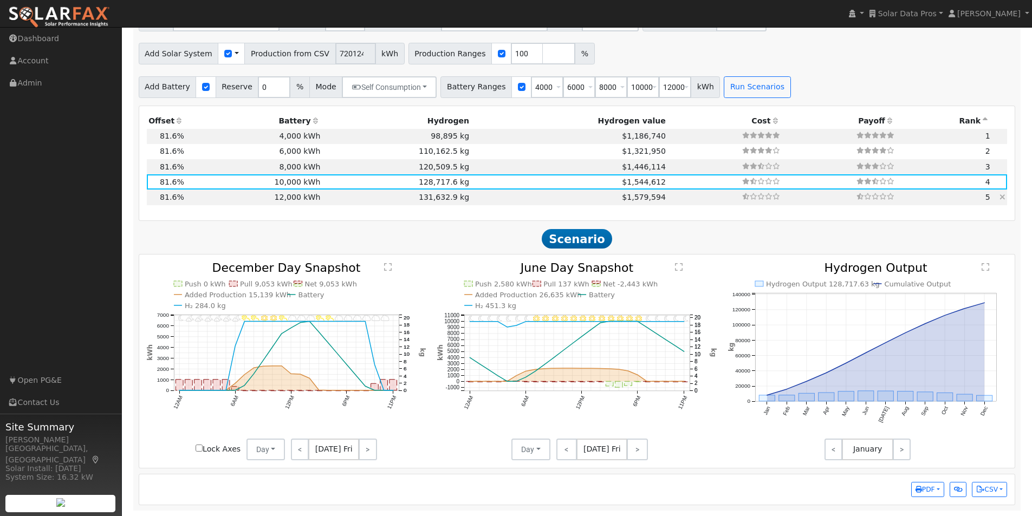
click at [292, 196] on td "12,000 kWh" at bounding box center [254, 197] width 137 height 15
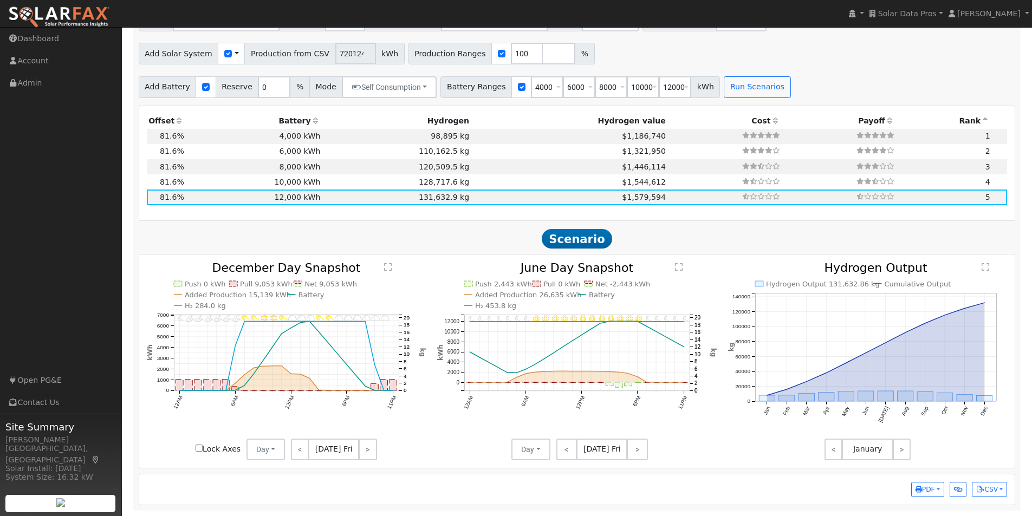
click at [678, 269] on text "" at bounding box center [679, 267] width 8 height 9
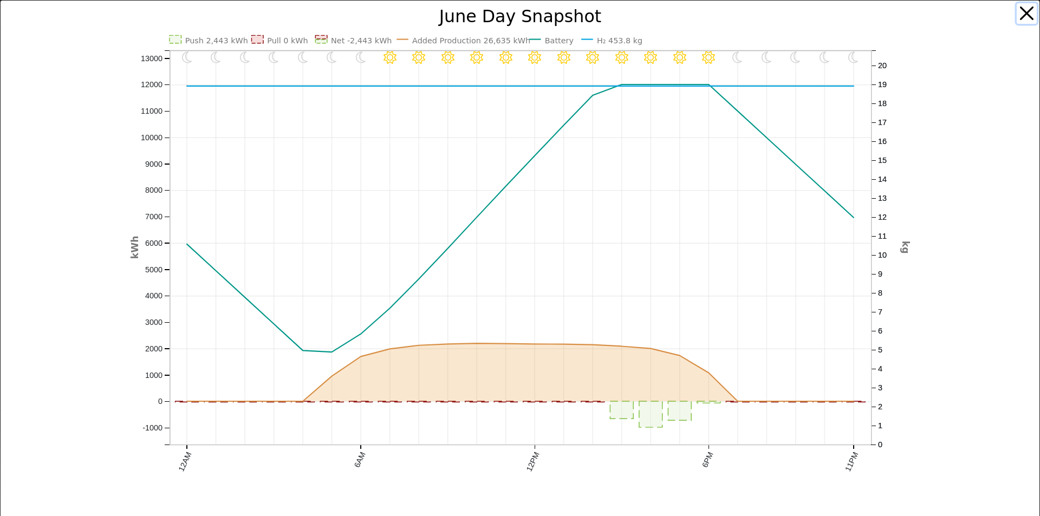
click at [1017, 14] on button "button" at bounding box center [1027, 13] width 21 height 21
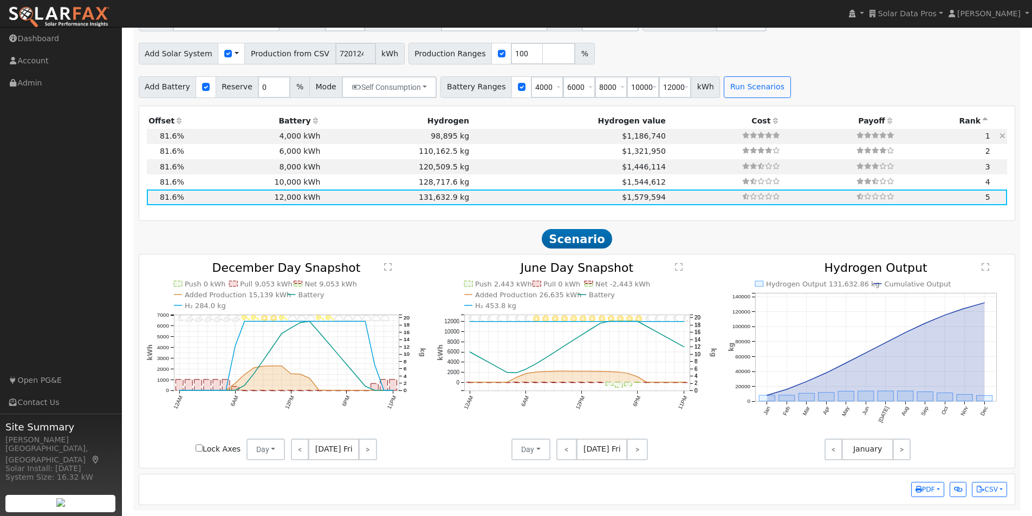
click at [441, 135] on td "98,895 kg" at bounding box center [396, 136] width 149 height 15
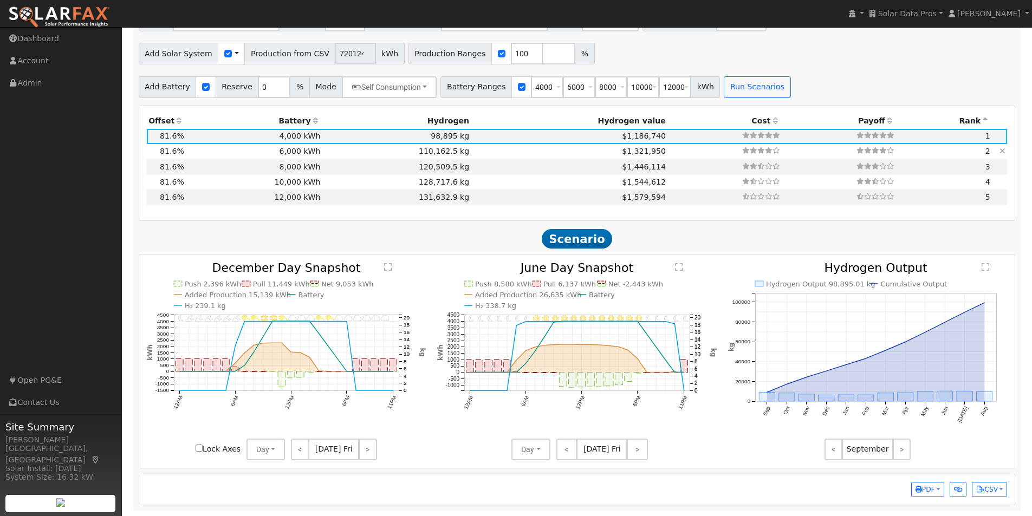
click at [438, 151] on td "110,162.5 kg" at bounding box center [396, 151] width 149 height 15
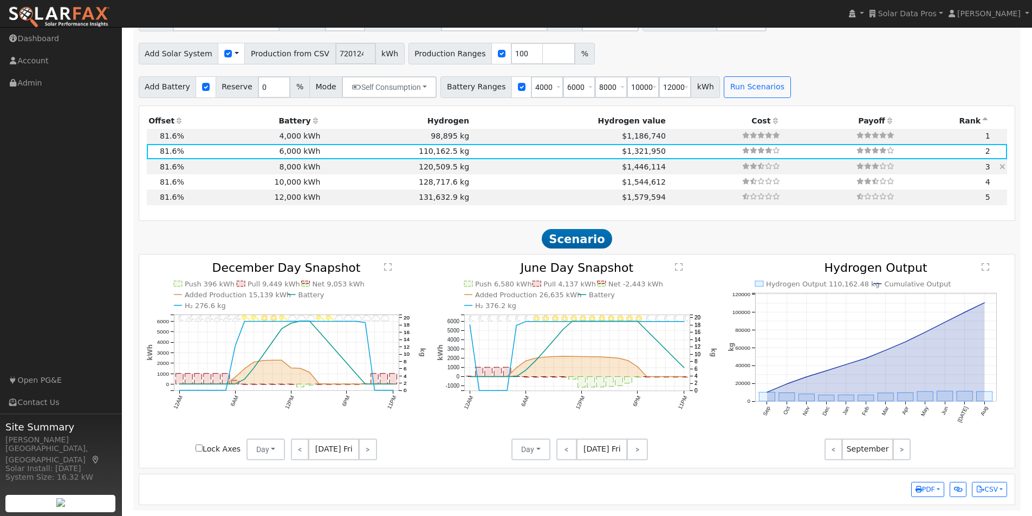
click at [438, 167] on td "120,509.5 kg" at bounding box center [396, 166] width 149 height 15
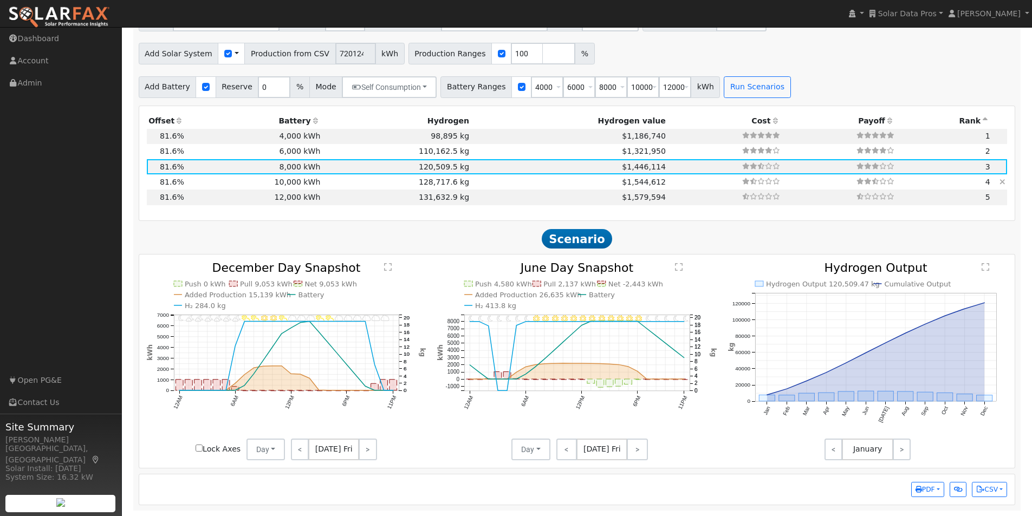
click at [435, 183] on td "128,717.6 kg" at bounding box center [396, 181] width 149 height 15
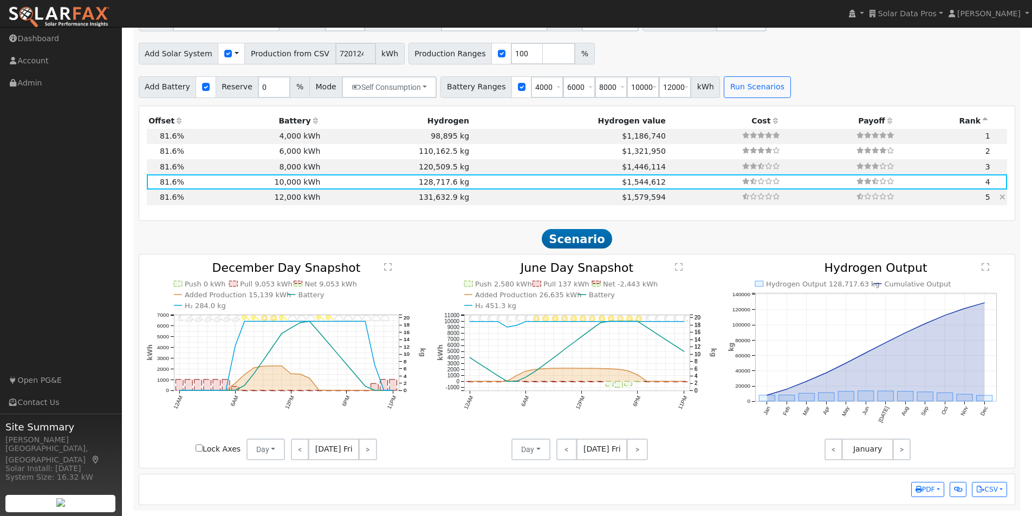
click at [433, 198] on td "131,632.9 kg" at bounding box center [396, 197] width 149 height 15
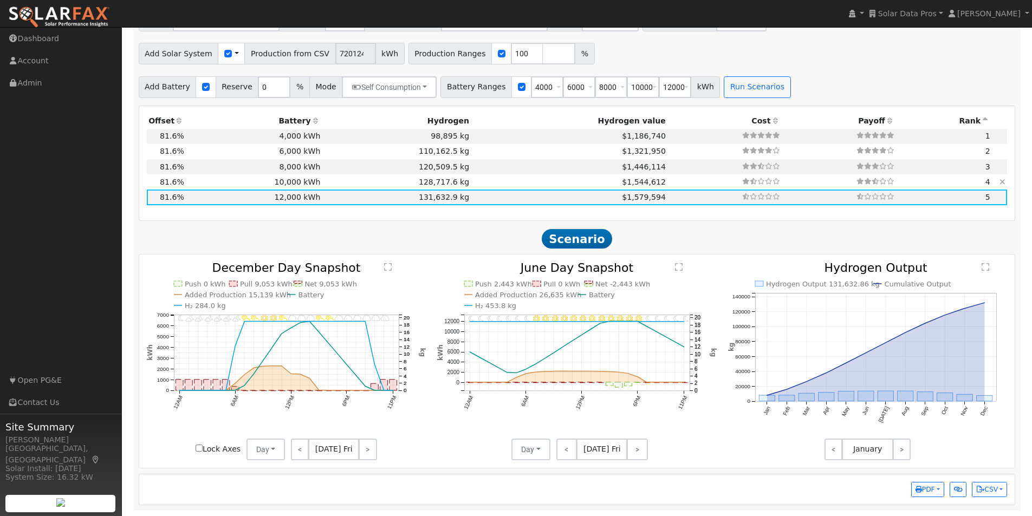
click at [438, 178] on td "128,717.6 kg" at bounding box center [396, 181] width 149 height 15
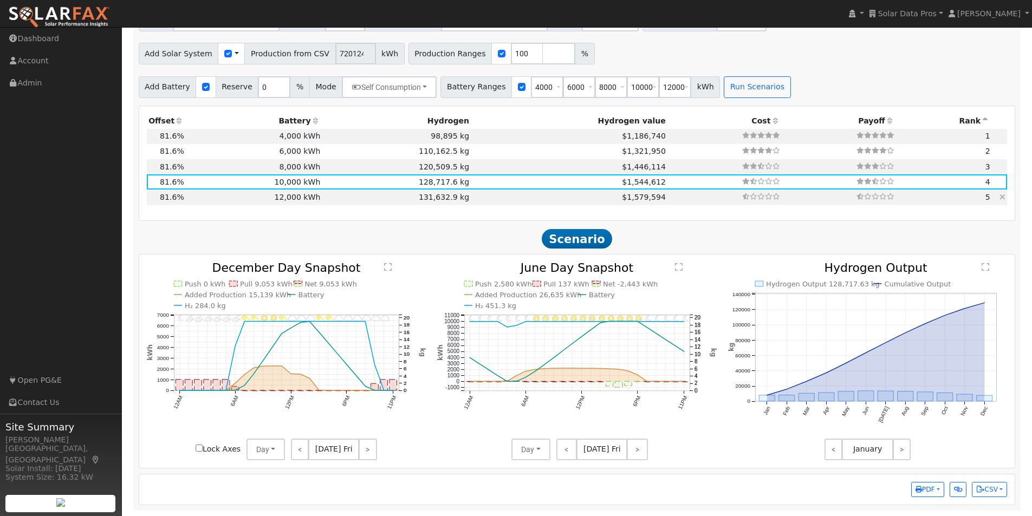
click at [439, 197] on td "131,632.9 kg" at bounding box center [396, 197] width 149 height 15
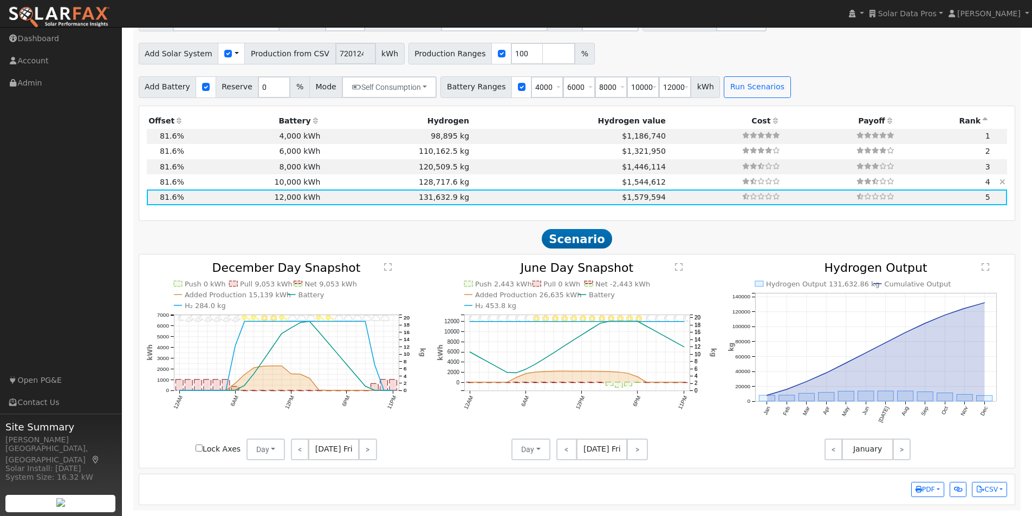
click at [440, 182] on td "128,717.6 kg" at bounding box center [396, 181] width 149 height 15
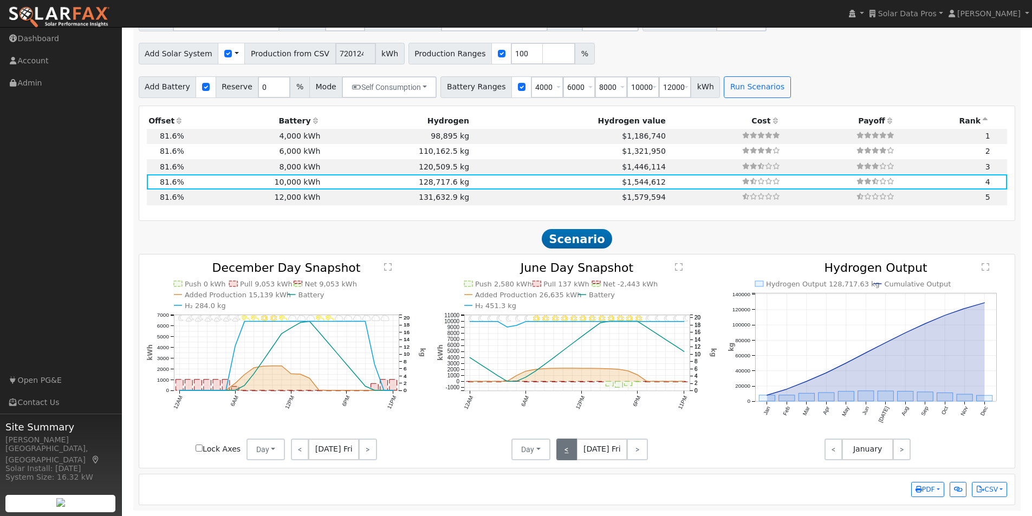
click at [564, 451] on link "<" at bounding box center [566, 450] width 21 height 22
click at [313, 164] on td "8,000 kWh" at bounding box center [254, 166] width 137 height 15
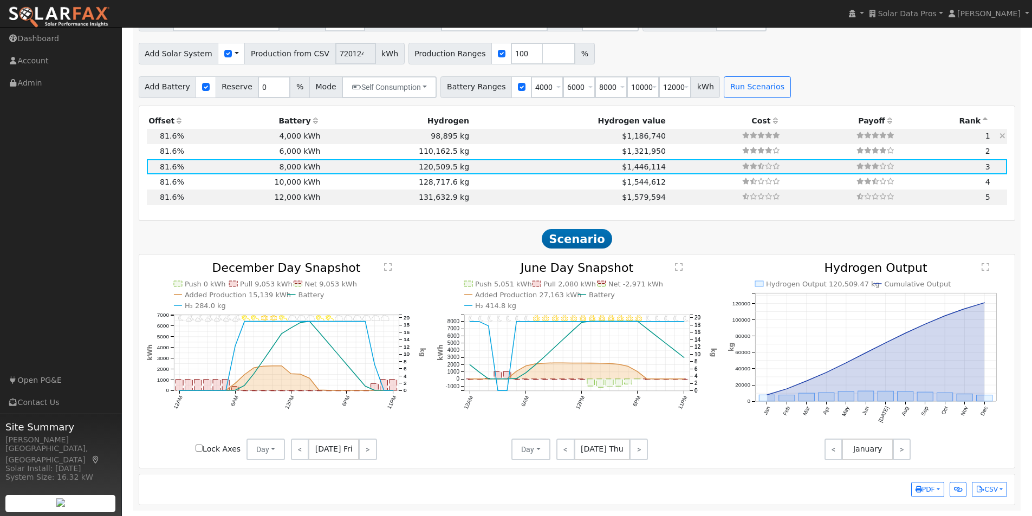
click at [301, 134] on td "4,000 kWh" at bounding box center [254, 136] width 137 height 15
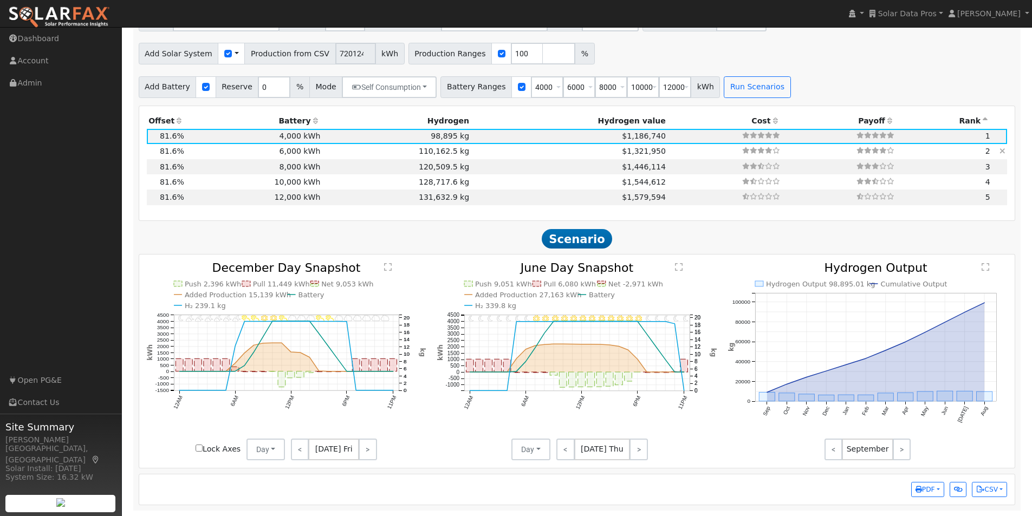
click at [298, 150] on td "6,000 kWh" at bounding box center [254, 151] width 137 height 15
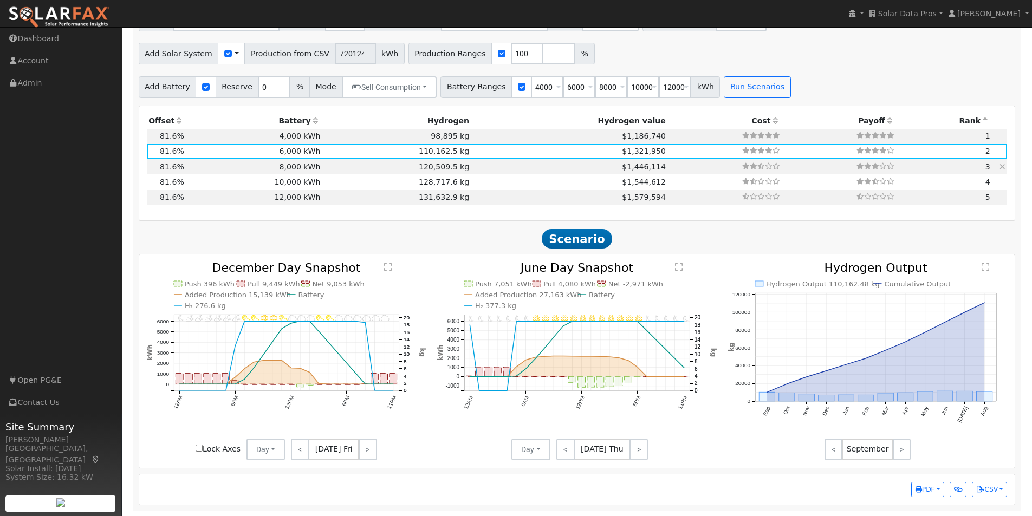
click at [301, 166] on td "8,000 kWh" at bounding box center [254, 166] width 137 height 15
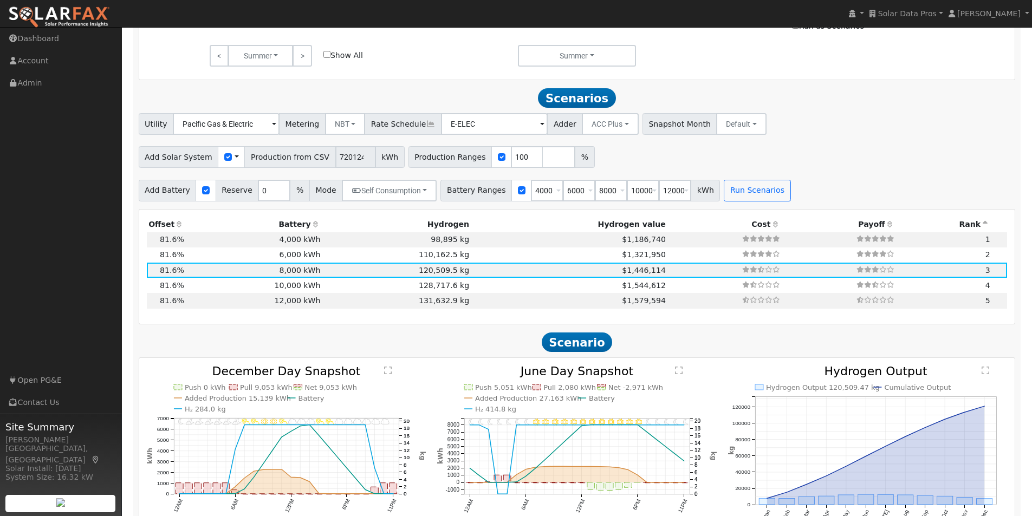
scroll to position [713, 0]
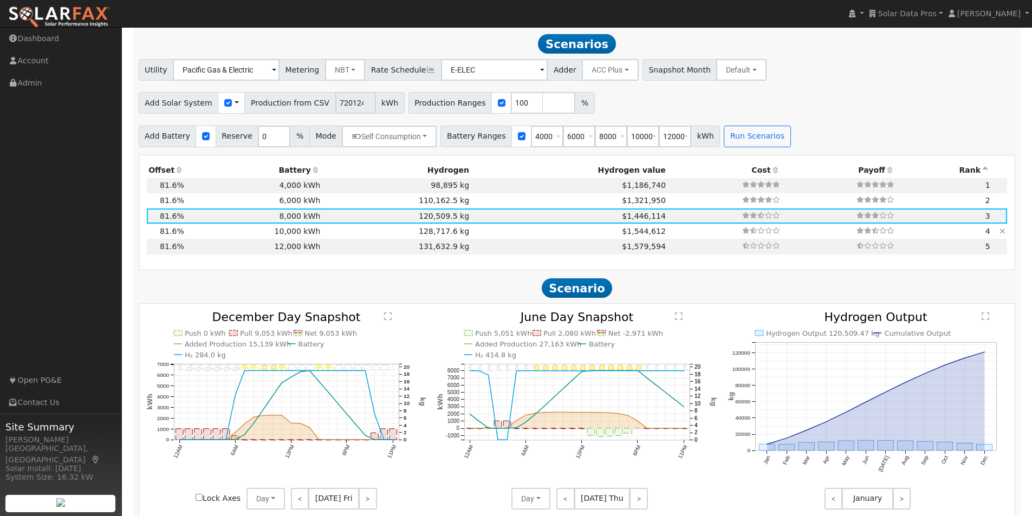
click at [349, 239] on td "128,717.6 kg" at bounding box center [396, 231] width 149 height 15
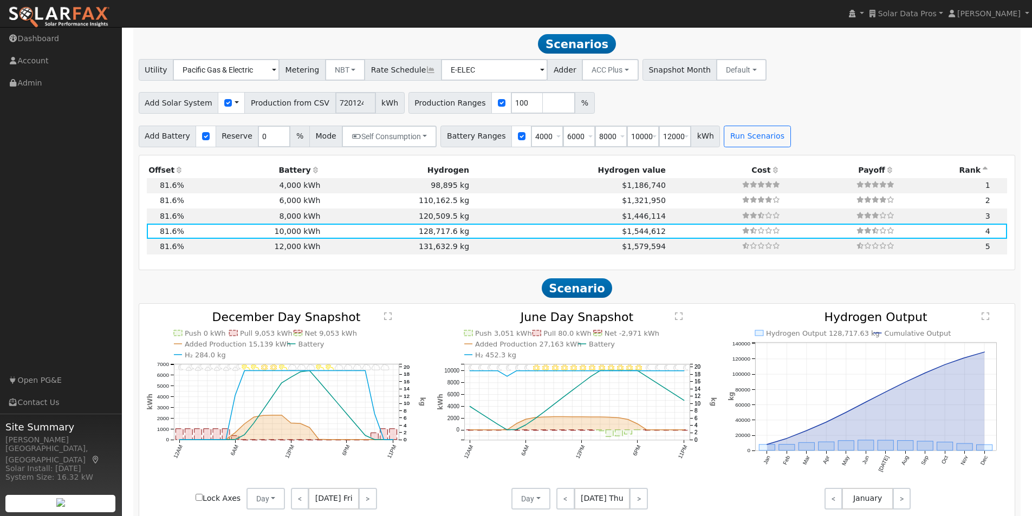
click at [389, 319] on text "" at bounding box center [388, 316] width 8 height 9
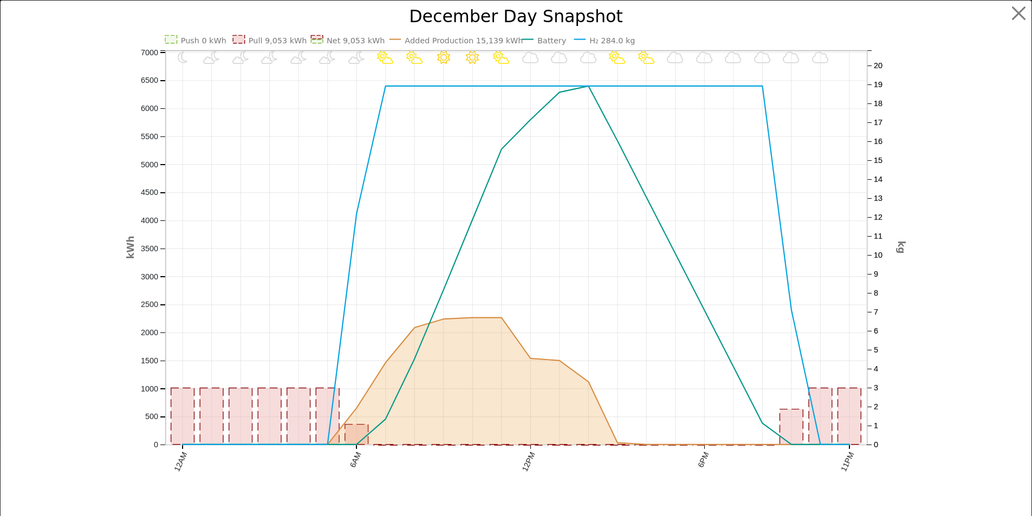
scroll to position [714, 0]
click at [1020, 12] on button "button" at bounding box center [1027, 13] width 21 height 21
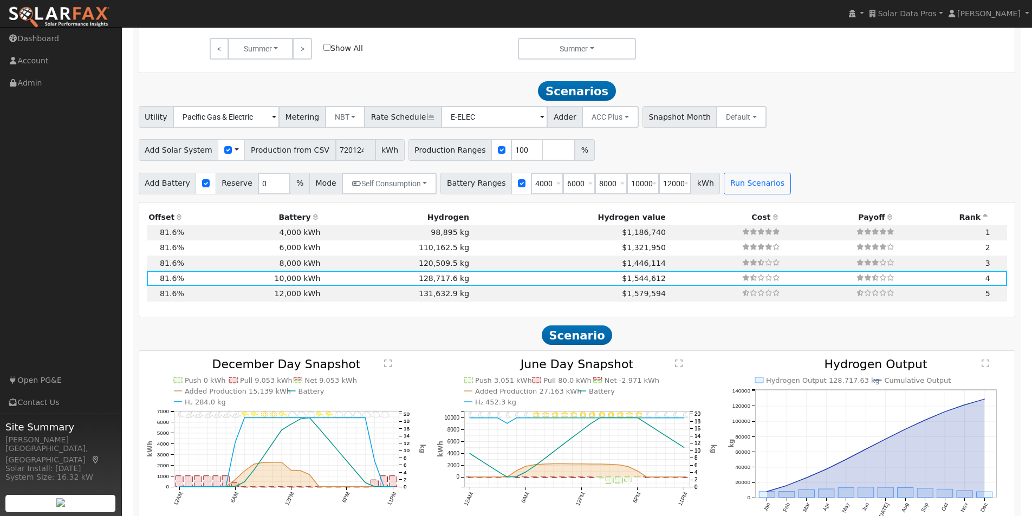
scroll to position [659, 0]
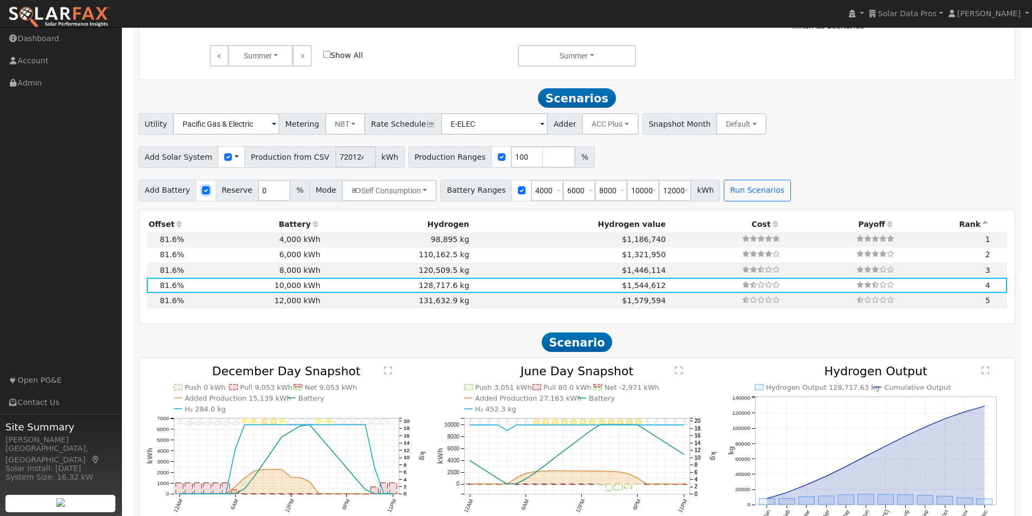
click at [202, 194] on input "checkbox" at bounding box center [206, 190] width 8 height 8
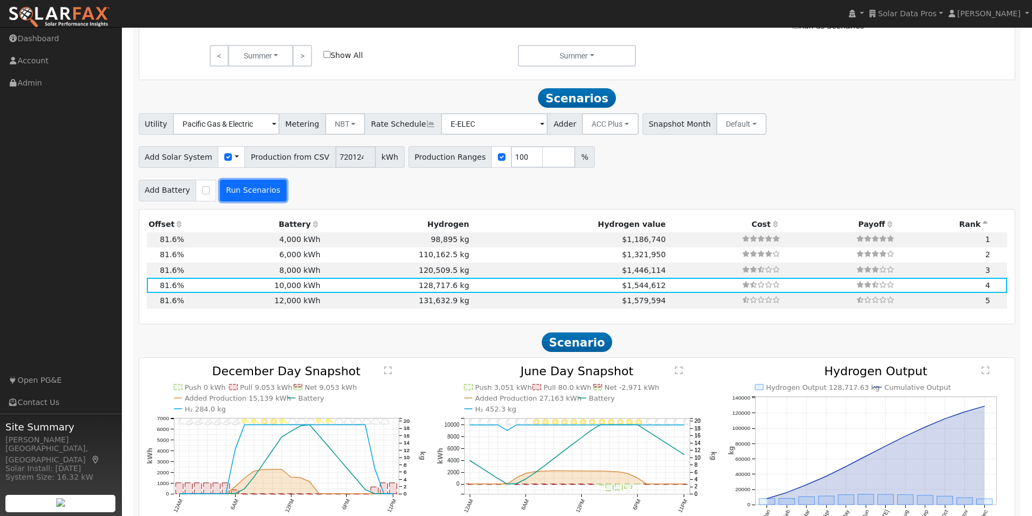
click at [244, 195] on button "Run Scenarios" at bounding box center [253, 191] width 67 height 22
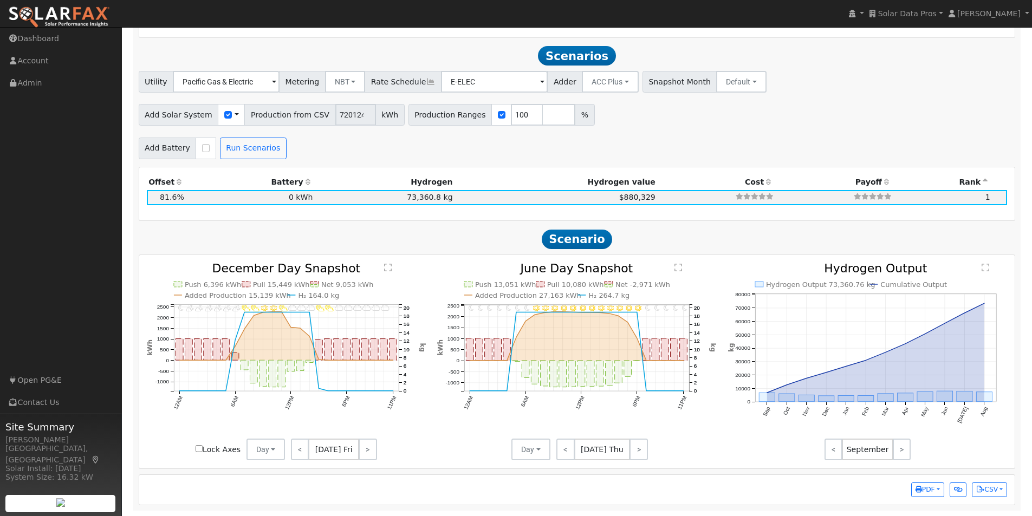
scroll to position [706, 0]
click at [202, 149] on input "checkbox" at bounding box center [206, 148] width 8 height 8
checkbox input "true"
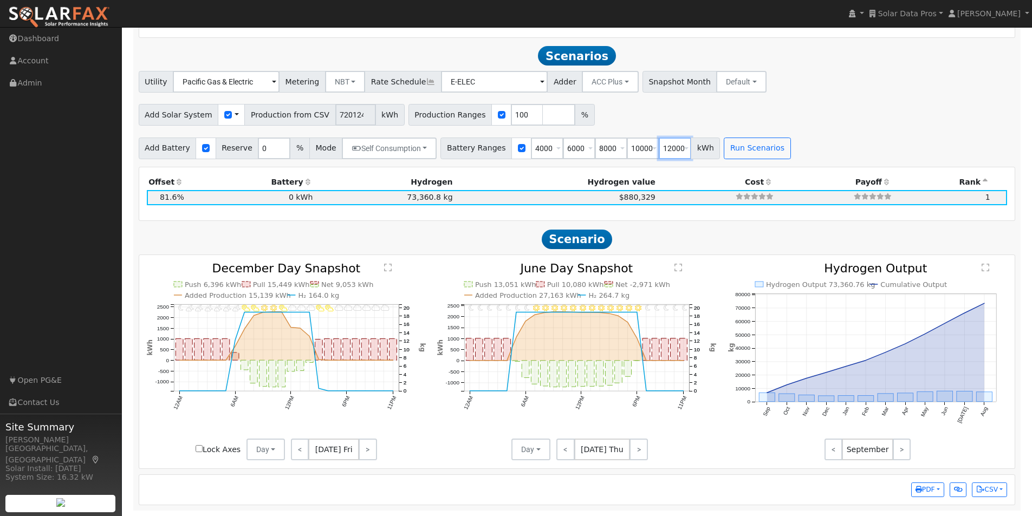
drag, startPoint x: 644, startPoint y: 146, endPoint x: 682, endPoint y: 135, distance: 40.0
click at [688, 148] on div "Battery Ranges 4000 Overrides Reserve % Mode None None Self Consumption Peak Sa…" at bounding box center [580, 149] width 280 height 22
type input "0"
type input "4000"
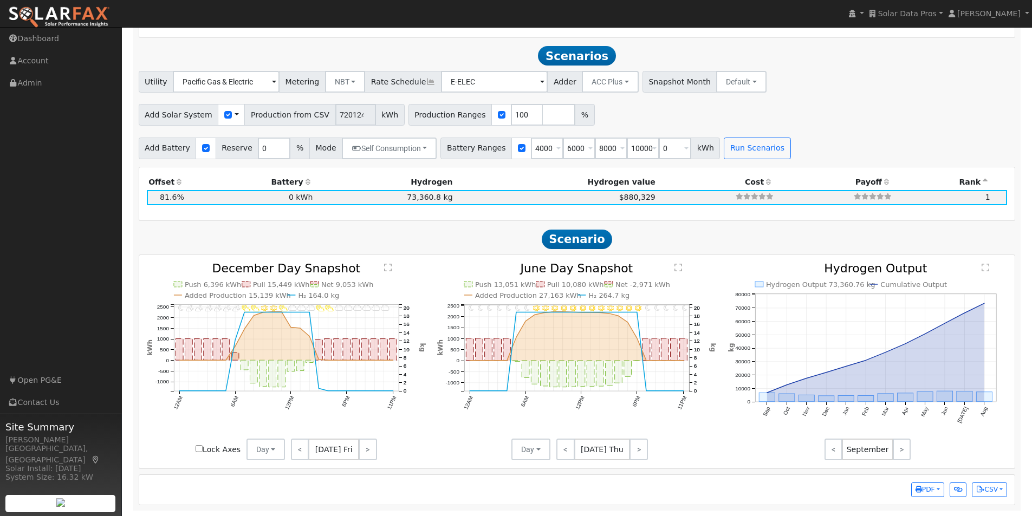
type input "6000"
type input "8000"
click at [731, 120] on div "Add Solar System Use CSV Data Production from CSV 7201241 kWh Production Ranges…" at bounding box center [577, 112] width 881 height 25
click at [735, 147] on button "Run Scenarios" at bounding box center [757, 149] width 67 height 22
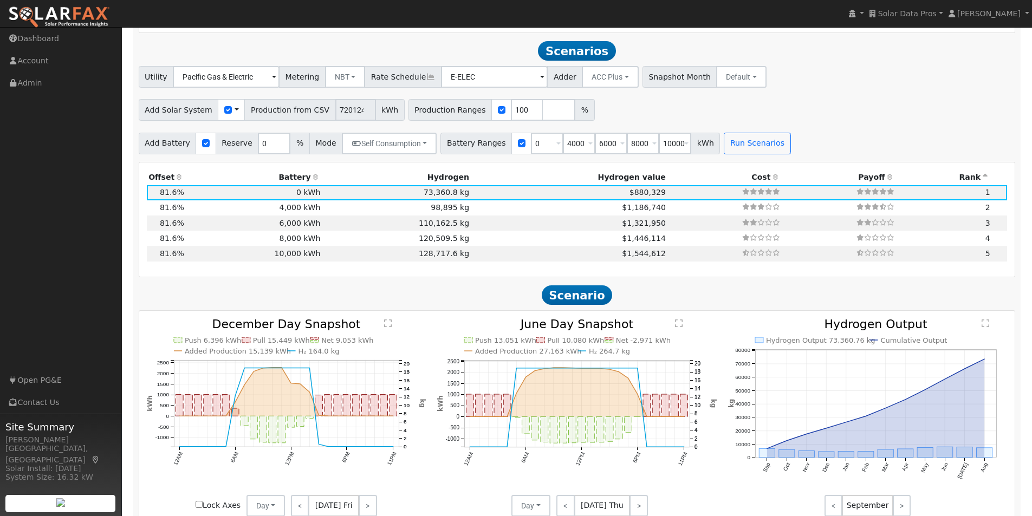
scroll to position [719, 0]
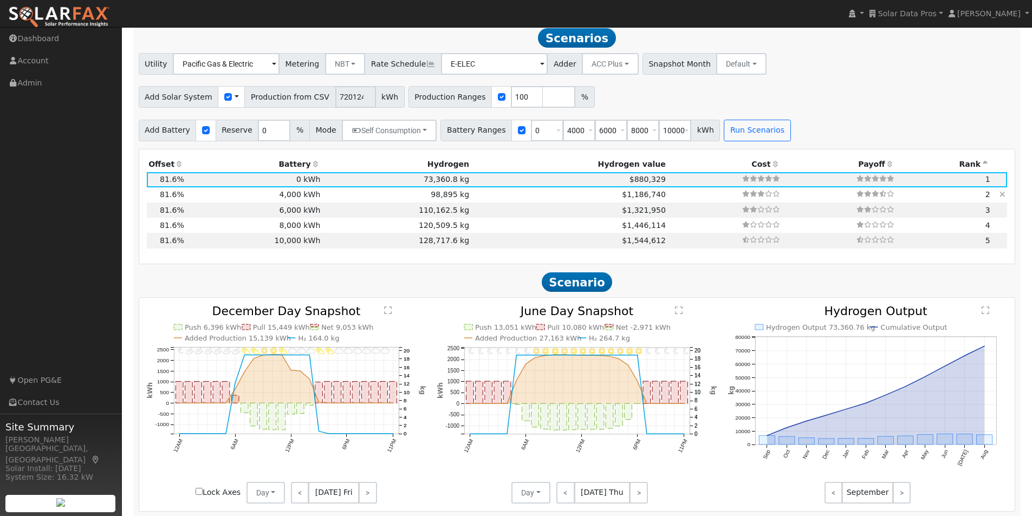
click at [288, 195] on td "4,000 kWh" at bounding box center [254, 194] width 137 height 15
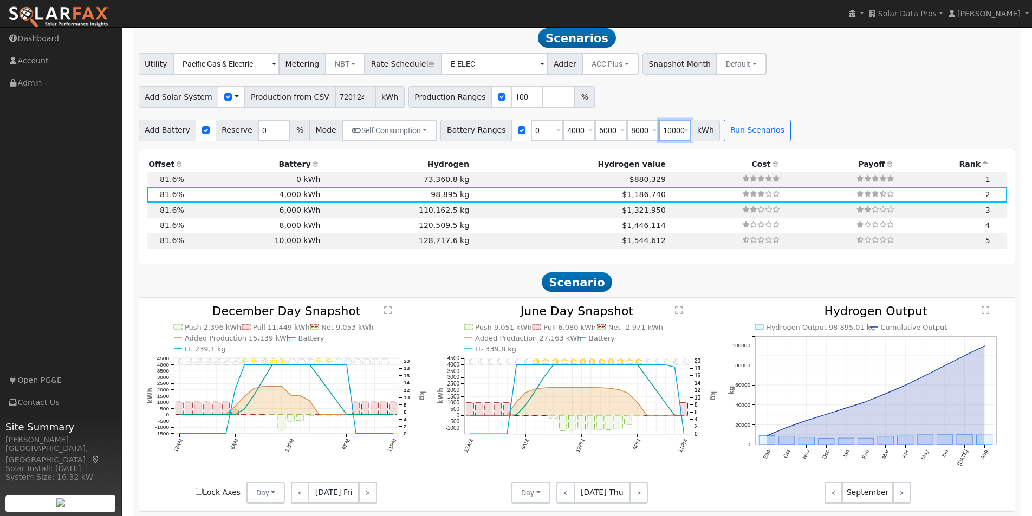
drag, startPoint x: 642, startPoint y: 133, endPoint x: 670, endPoint y: 125, distance: 29.0
click at [700, 132] on div "Battery Ranges 0 Overrides Reserve % Mode None None Self Consumption Peak Savin…" at bounding box center [580, 131] width 280 height 22
type input "2000"
type input "4000"
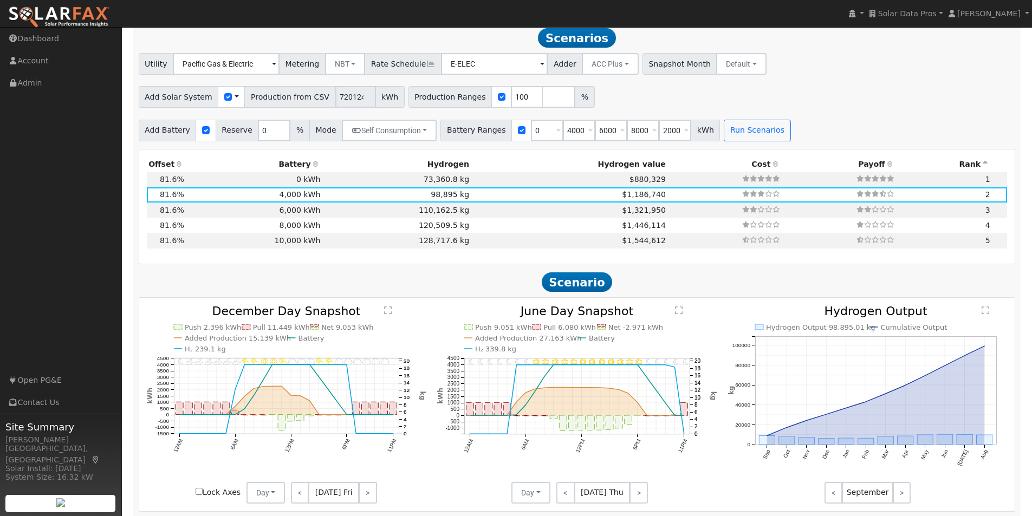
type input "6000"
type input "8000"
drag, startPoint x: 678, startPoint y: 108, endPoint x: 697, endPoint y: 92, distance: 25.0
click at [690, 102] on div "Add Solar System Use CSV Data Production from CSV 7201241 kWh Production Ranges…" at bounding box center [577, 94] width 881 height 25
click at [724, 133] on button "Run Scenarios" at bounding box center [757, 131] width 67 height 22
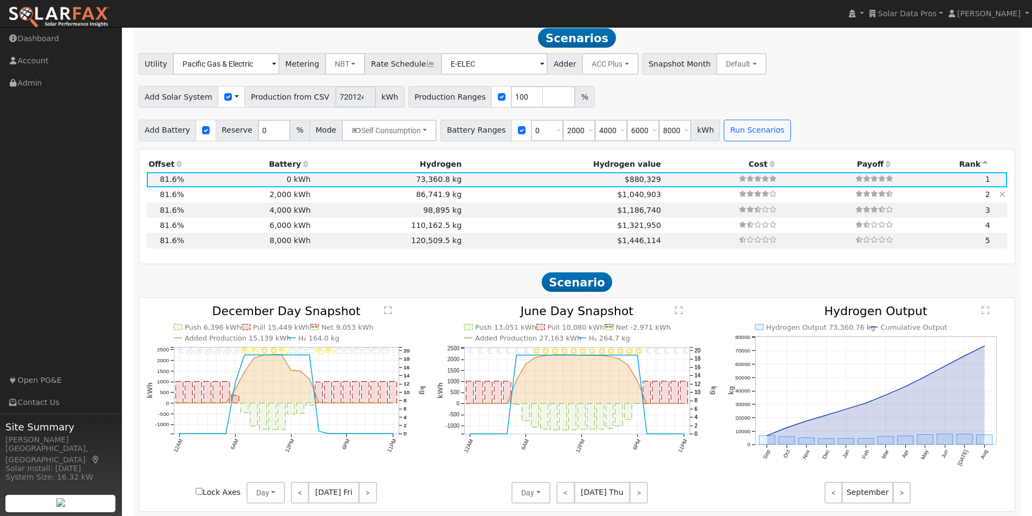
click at [288, 198] on td "2,000 kWh" at bounding box center [249, 194] width 127 height 15
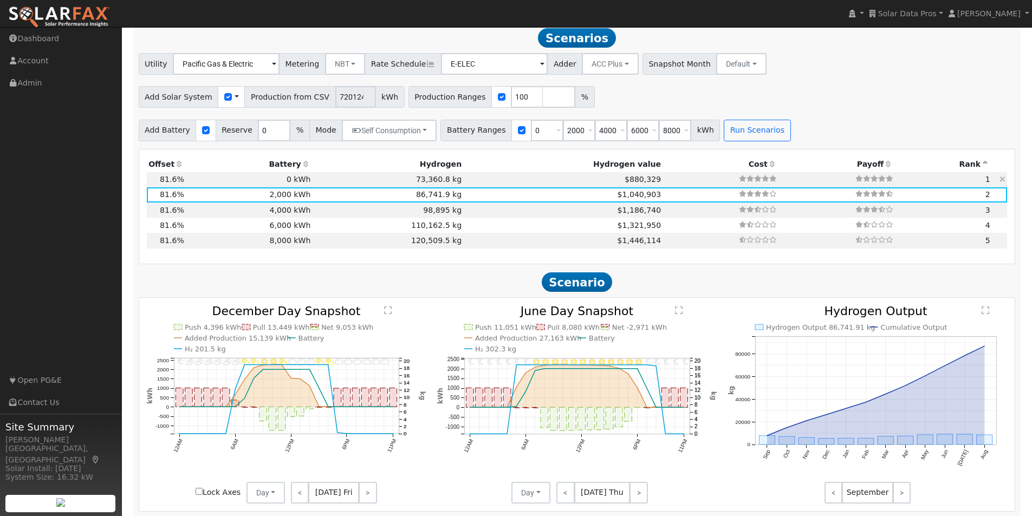
click at [411, 186] on td "73,360.8 kg" at bounding box center [388, 179] width 151 height 15
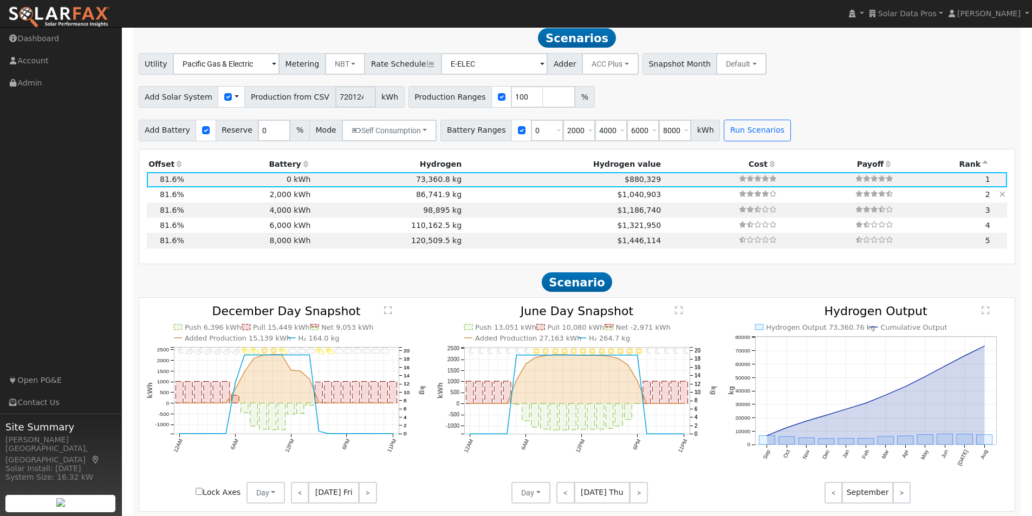
click at [417, 200] on td "86,741.9 kg" at bounding box center [388, 194] width 151 height 15
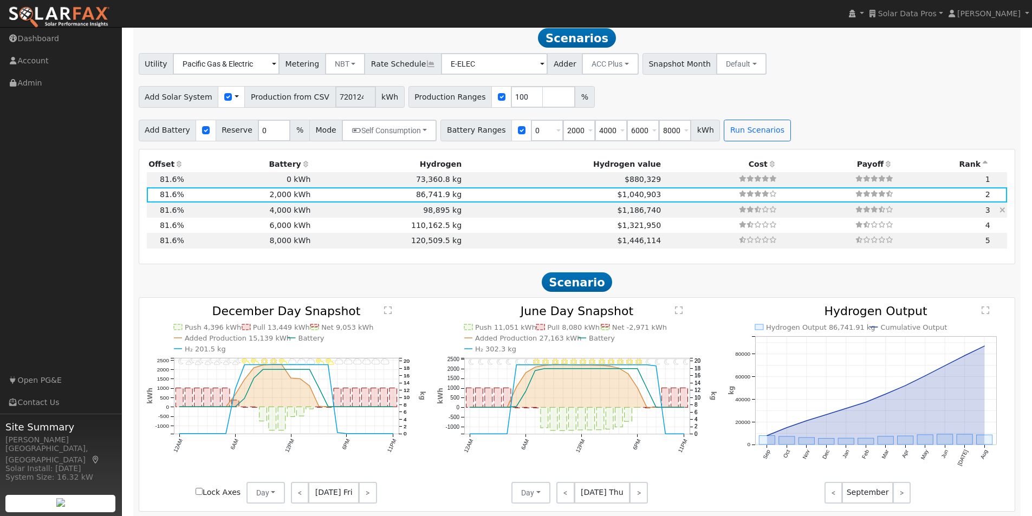
click at [413, 215] on td "98,895 kg" at bounding box center [388, 210] width 151 height 15
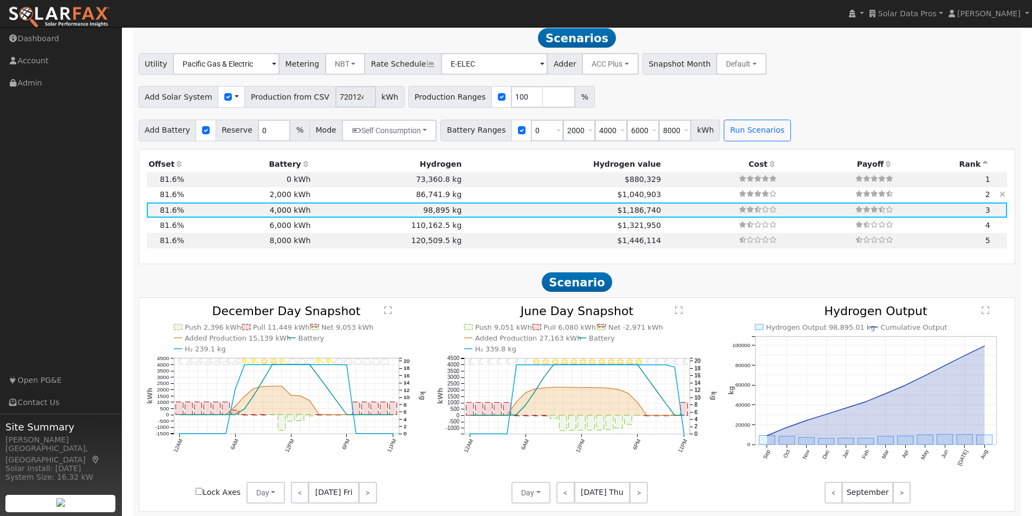
click at [287, 200] on td "2,000 kWh" at bounding box center [249, 194] width 127 height 15
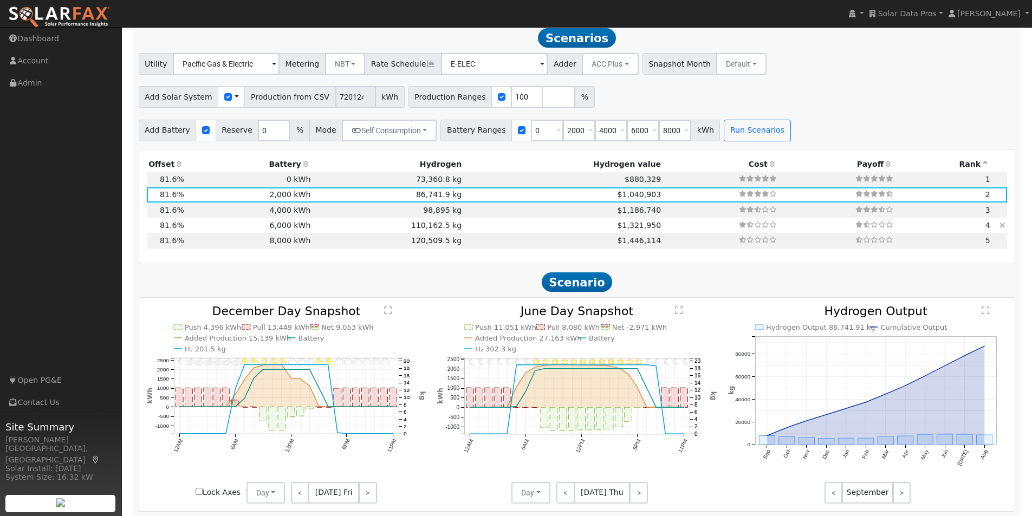
click at [313, 230] on td "110,162.5 kg" at bounding box center [388, 225] width 151 height 15
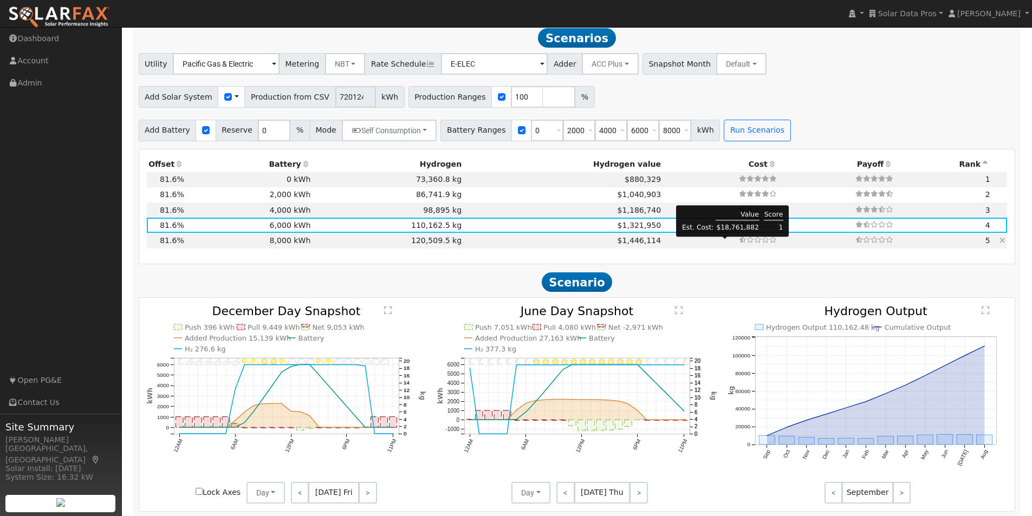
scroll to position [767, 0]
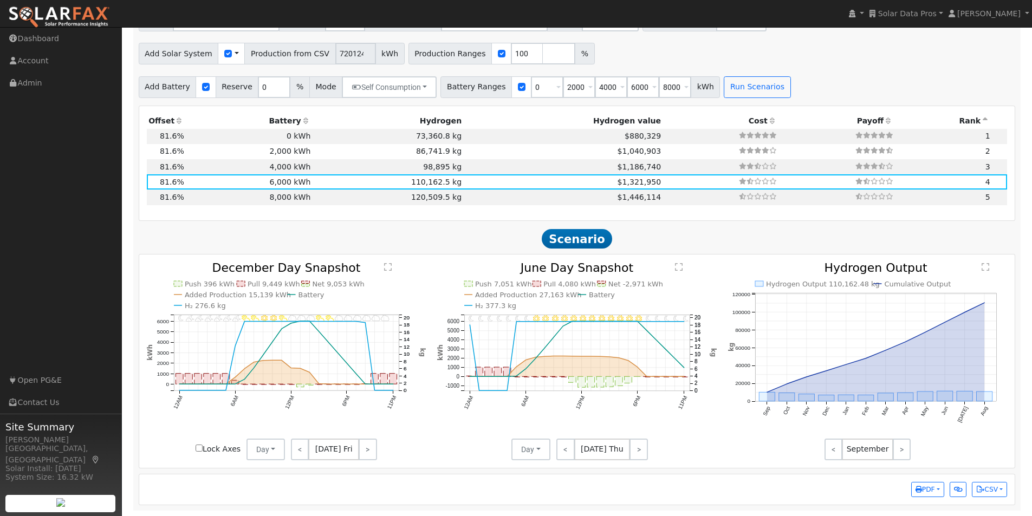
click at [388, 267] on text "" at bounding box center [388, 267] width 8 height 9
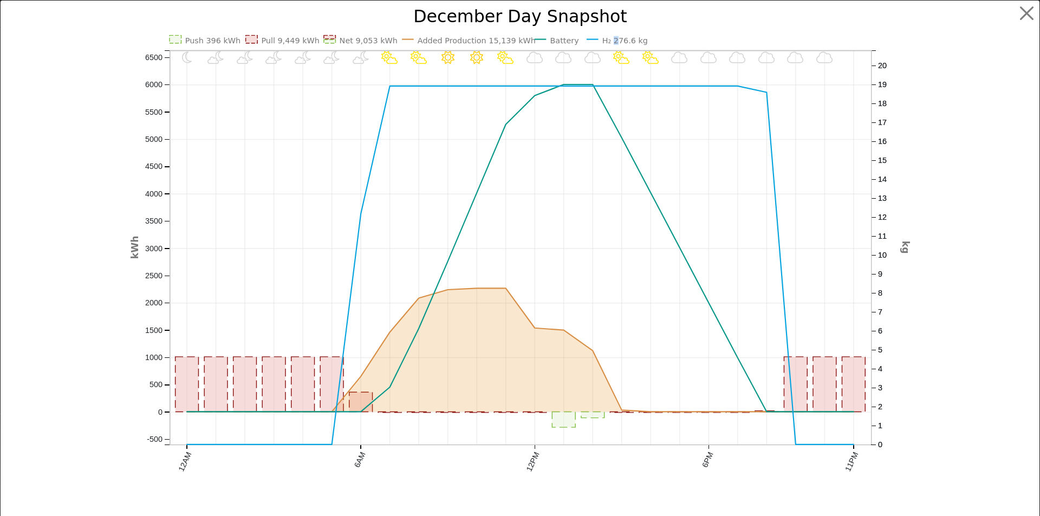
click at [612, 36] on text "H₂ 276.6 kg" at bounding box center [625, 40] width 46 height 9
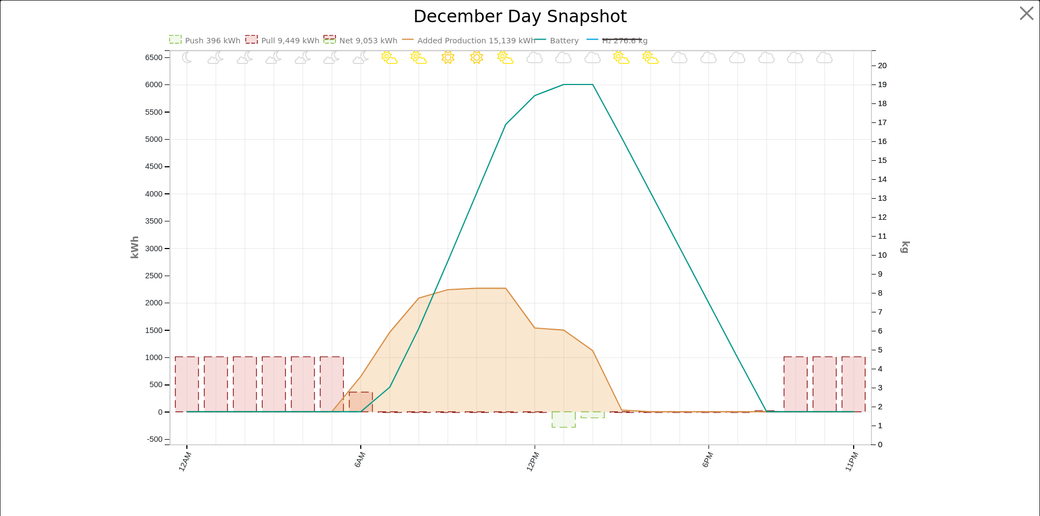
click at [550, 38] on text "Battery" at bounding box center [564, 40] width 29 height 9
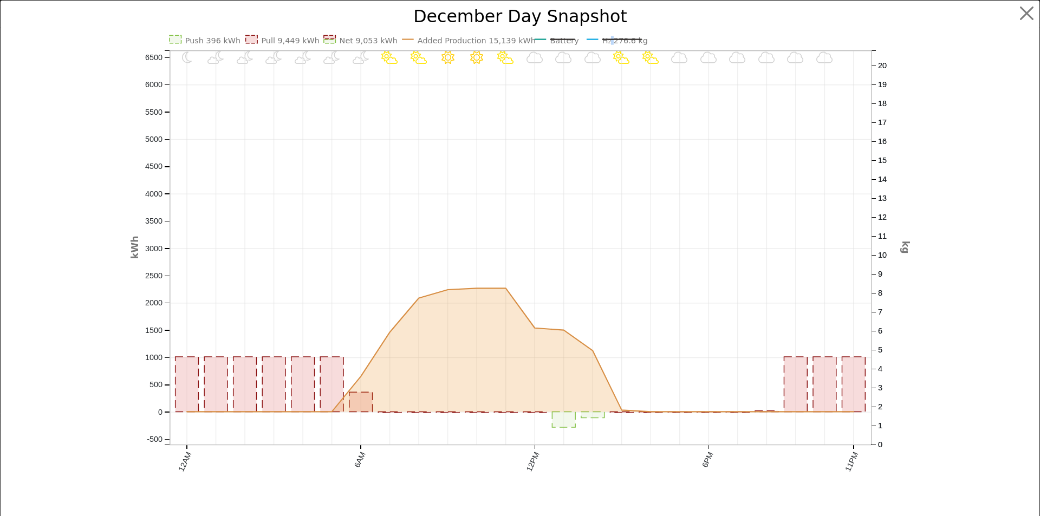
click at [609, 38] on text "H₂ 276.6 kg" at bounding box center [625, 40] width 46 height 9
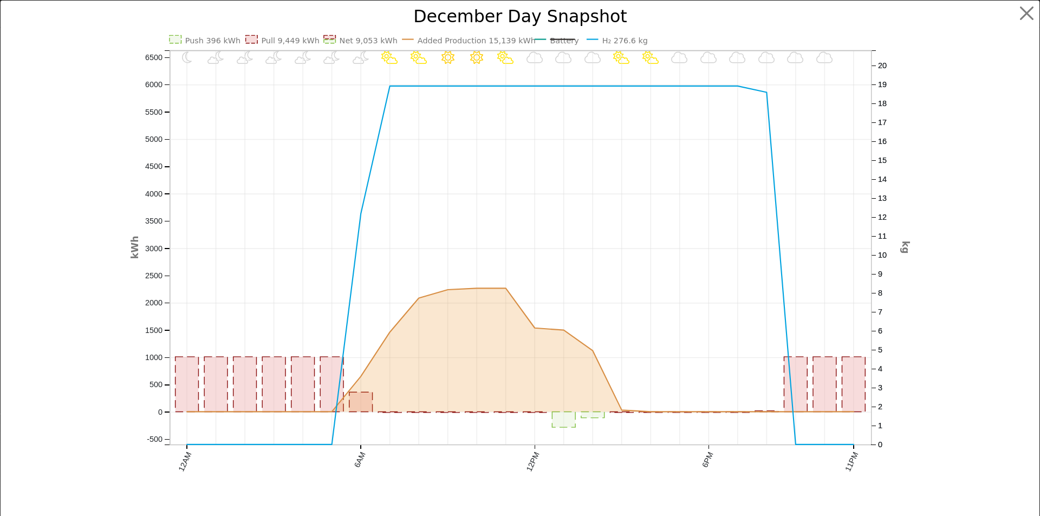
click at [556, 36] on text "Battery" at bounding box center [564, 40] width 29 height 9
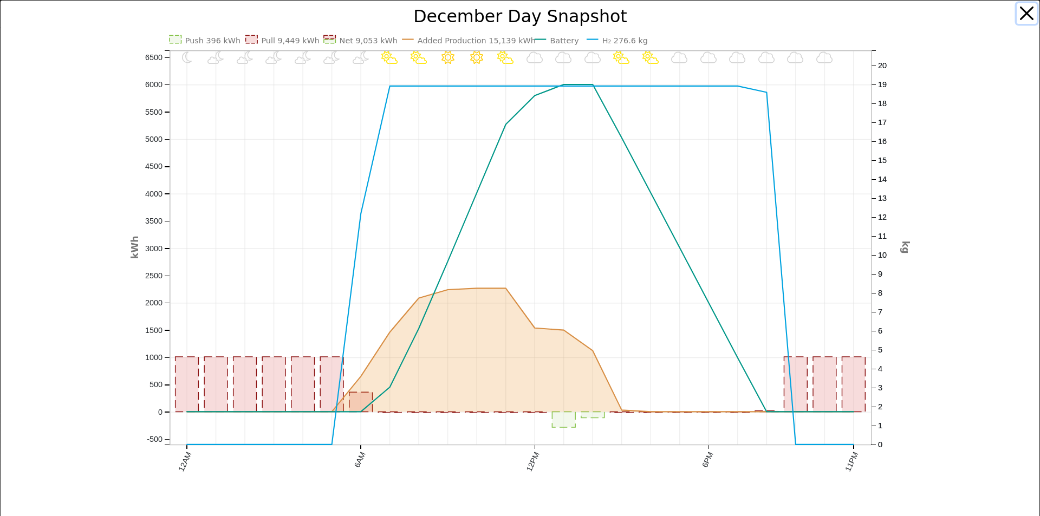
click at [1018, 11] on button "button" at bounding box center [1027, 13] width 21 height 21
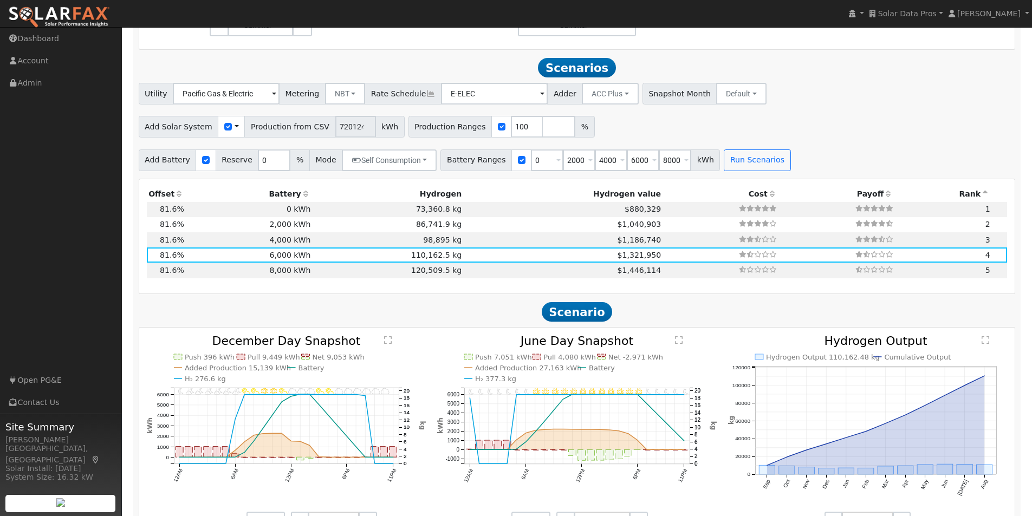
scroll to position [713, 0]
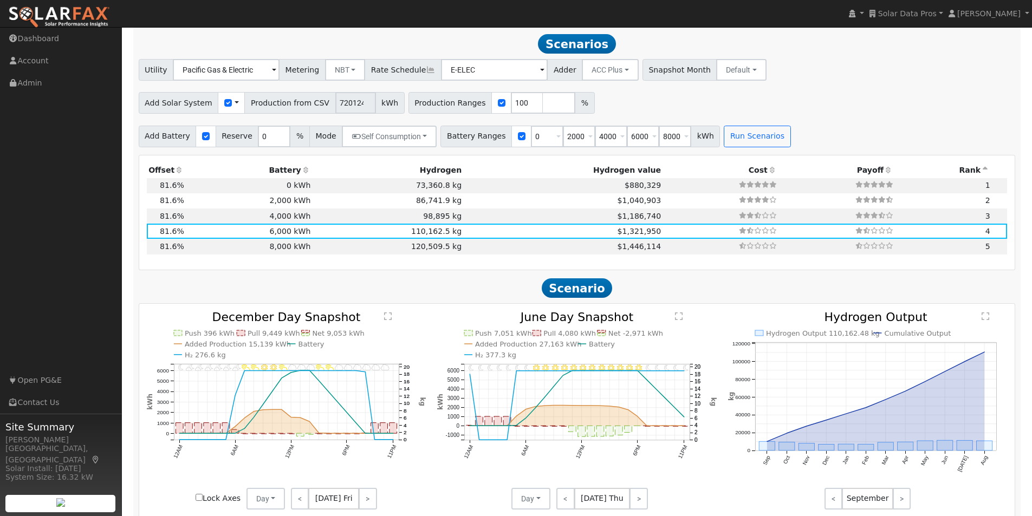
click at [678, 321] on text "" at bounding box center [679, 316] width 8 height 9
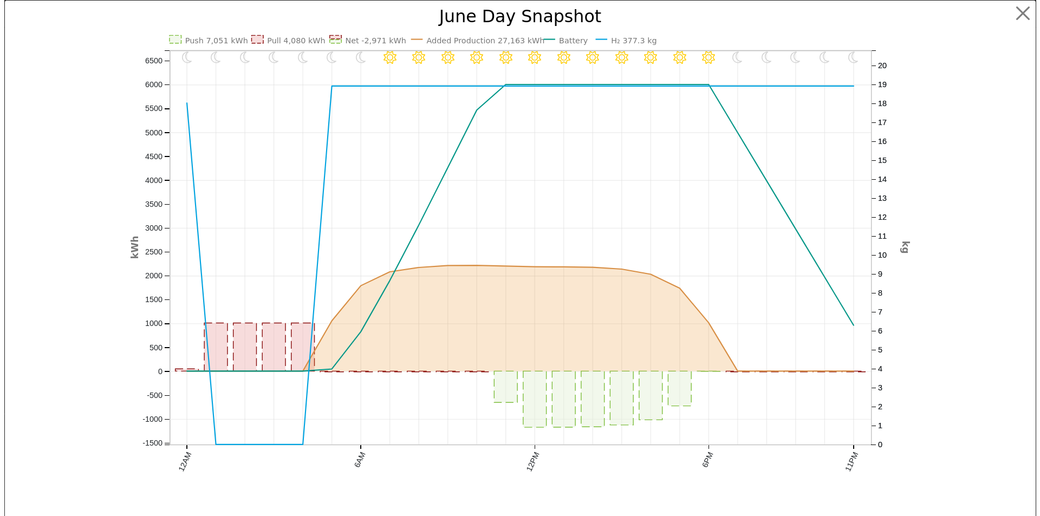
scroll to position [714, 0]
